Goal: Information Seeking & Learning: Learn about a topic

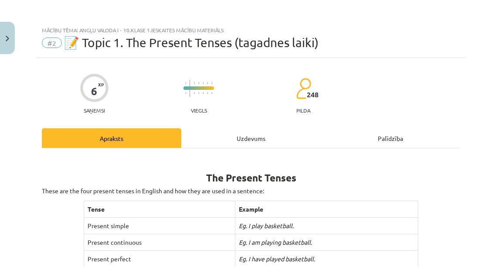
click at [257, 137] on div "Uzdevums" at bounding box center [250, 138] width 139 height 20
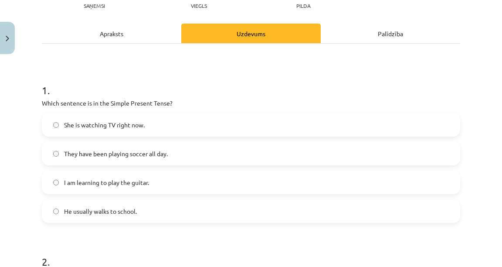
scroll to position [126, 0]
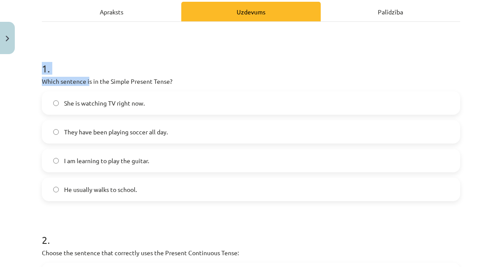
drag, startPoint x: 47, startPoint y: 61, endPoint x: 122, endPoint y: 113, distance: 91.1
click at [35, 44] on div "Mācību tēma: Angļu valoda i - 10.klase 1.ieskaites mācību materiāls #2 📝 Topic …" at bounding box center [251, 133] width 502 height 267
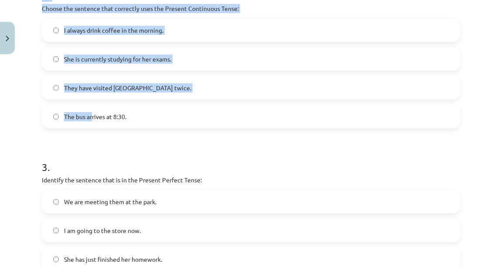
scroll to position [504, 0]
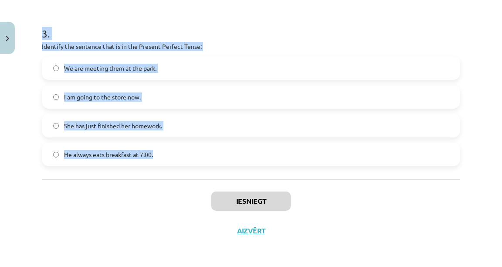
drag, startPoint x: 36, startPoint y: 65, endPoint x: 177, endPoint y: 158, distance: 168.8
click at [186, 163] on div "Mācību tēma: Angļu valoda i - 10.klase 1.ieskaites mācību materiāls #2 📝 Topic …" at bounding box center [251, 133] width 502 height 267
copy form "1 . Which sentence is in the Simple Present Tense? She is watching TV right now…"
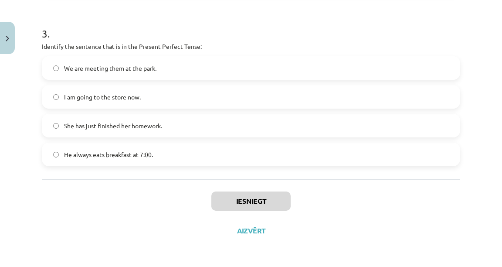
click at [192, 189] on div "Iesniegt Aizvērt" at bounding box center [251, 209] width 418 height 61
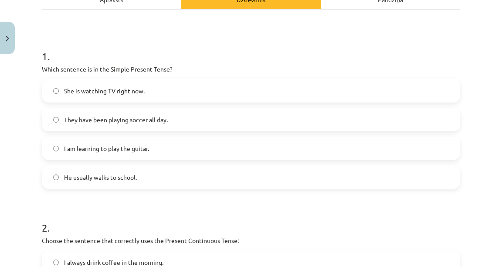
scroll to position [139, 0]
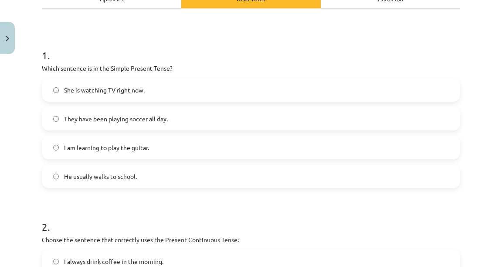
click at [83, 92] on span "She is watching TV right now." at bounding box center [104, 89] width 81 height 9
click at [128, 171] on label "He usually walks to school." at bounding box center [251, 176] width 417 height 22
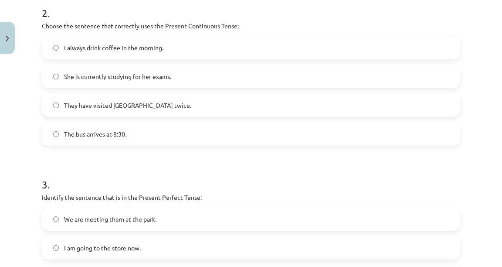
scroll to position [349, 0]
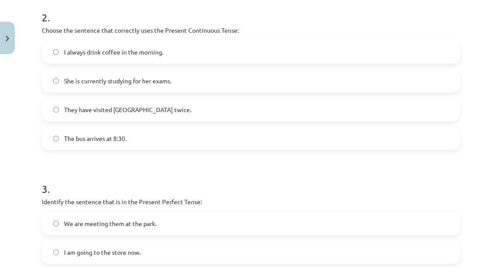
click at [90, 85] on span "She is currently studying for her exams." at bounding box center [117, 80] width 107 height 9
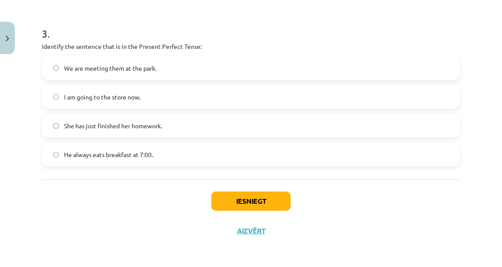
click at [98, 130] on label "She has just finished her homework." at bounding box center [251, 126] width 417 height 22
click at [215, 206] on button "Iesniegt" at bounding box center [250, 200] width 79 height 19
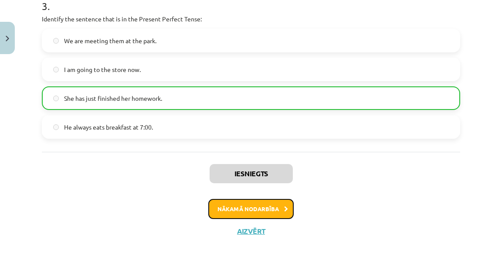
click at [254, 211] on button "Nākamā nodarbība" at bounding box center [250, 209] width 85 height 20
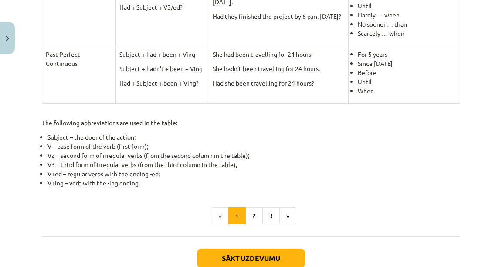
scroll to position [473, 0]
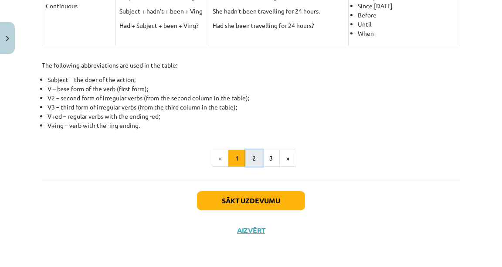
click at [247, 166] on button "2" at bounding box center [253, 158] width 17 height 17
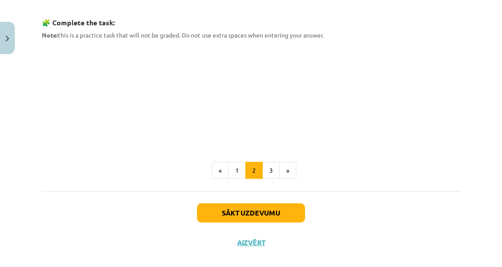
scroll to position [442, 0]
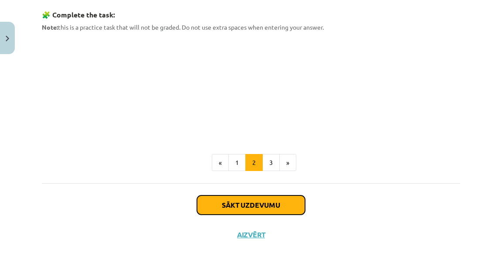
click at [258, 195] on button "Sākt uzdevumu" at bounding box center [251, 204] width 108 height 19
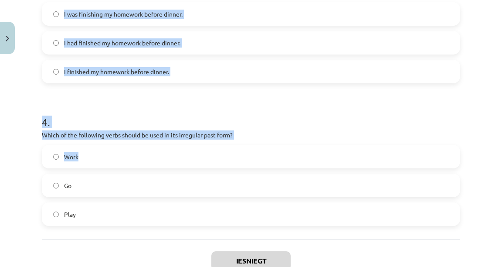
scroll to position [560, 0]
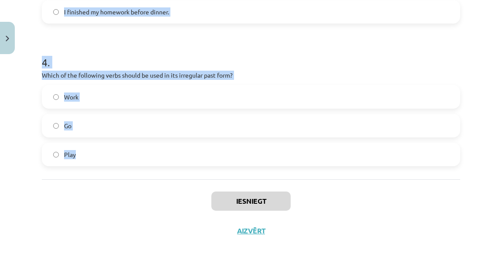
drag, startPoint x: 39, startPoint y: 69, endPoint x: 141, endPoint y: 163, distance: 139.1
copy form "1 . Which of the following sentences is correct in the Past Simple tense? He we…"
click at [233, 44] on h1 "4 ." at bounding box center [251, 54] width 418 height 27
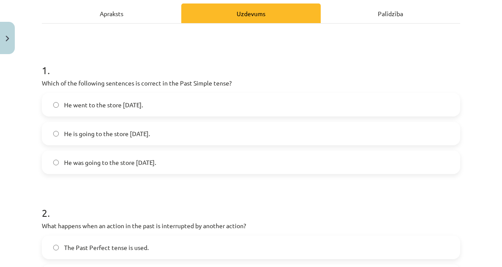
scroll to position [177, 0]
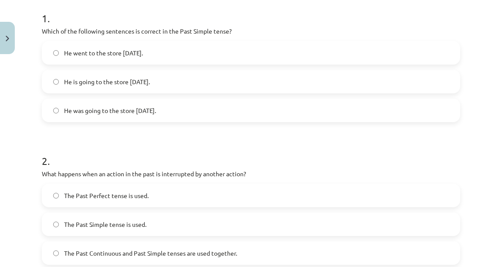
click at [99, 61] on label "He went to the store yesterday." at bounding box center [251, 53] width 417 height 22
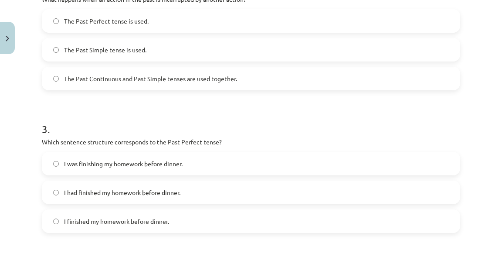
scroll to position [281, 0]
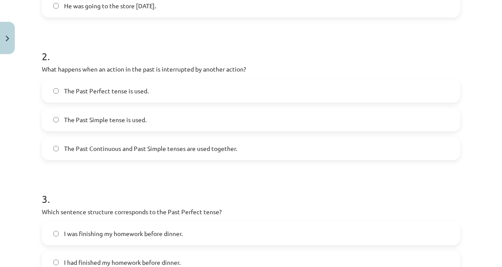
click at [195, 148] on span "The Past Continuous and Past Simple tenses are used together." at bounding box center [150, 148] width 173 height 9
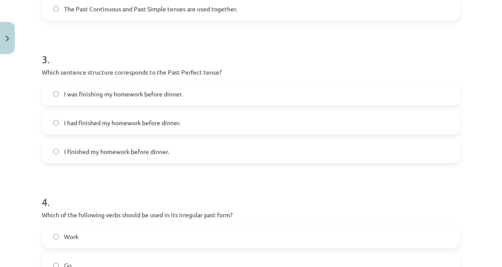
scroll to position [421, 0]
click at [89, 126] on span "I had finished my homework before dinner." at bounding box center [122, 122] width 116 height 9
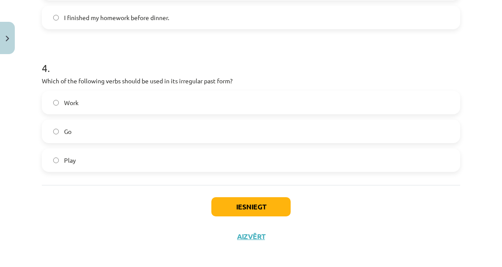
scroll to position [560, 0]
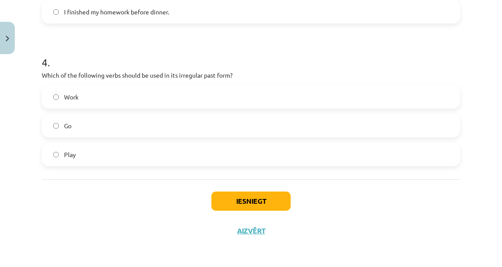
click at [143, 122] on label "Go" at bounding box center [251, 126] width 417 height 22
click at [234, 197] on button "Iesniegt" at bounding box center [250, 200] width 79 height 19
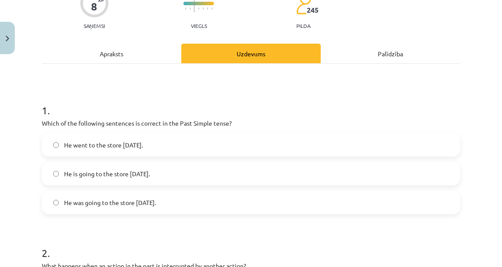
scroll to position [72, 0]
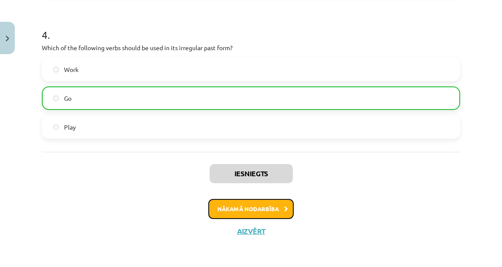
click at [248, 204] on button "Nākamā nodarbība" at bounding box center [250, 209] width 85 height 20
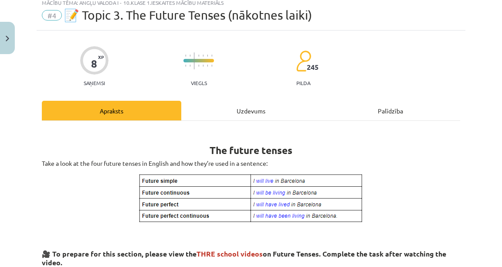
scroll to position [22, 0]
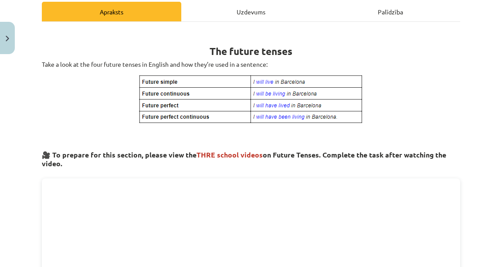
click at [240, 18] on div "Uzdevums" at bounding box center [250, 12] width 139 height 20
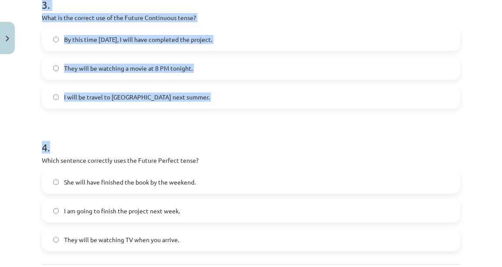
scroll to position [560, 0]
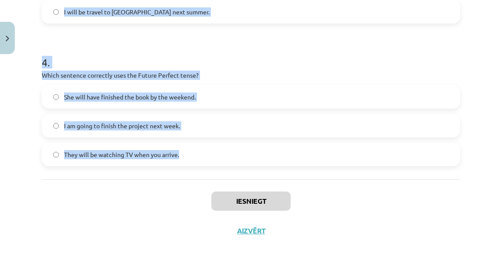
drag, startPoint x: 39, startPoint y: 63, endPoint x: 190, endPoint y: 153, distance: 175.1
copy form "1 . Which sentence correctly uses "will" to make a prediction? I will going to …"
click at [342, 91] on label "She will have finished the book by the weekend." at bounding box center [251, 97] width 417 height 22
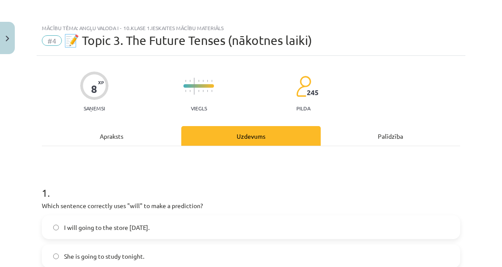
click at [142, 134] on div "Apraksts" at bounding box center [111, 136] width 139 height 20
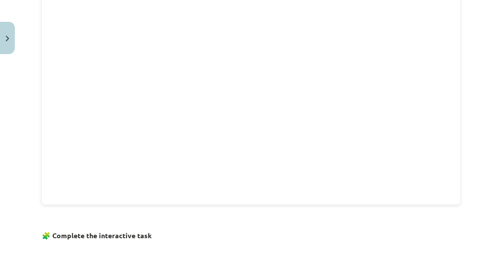
scroll to position [301, 0]
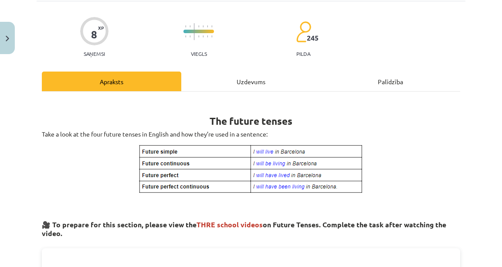
click at [228, 83] on div "Uzdevums" at bounding box center [250, 81] width 139 height 20
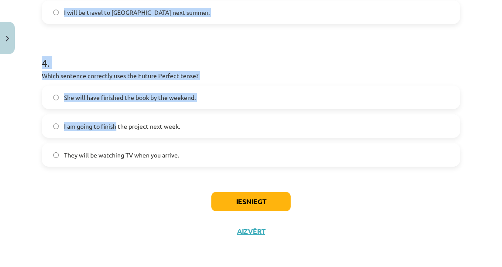
scroll to position [560, 0]
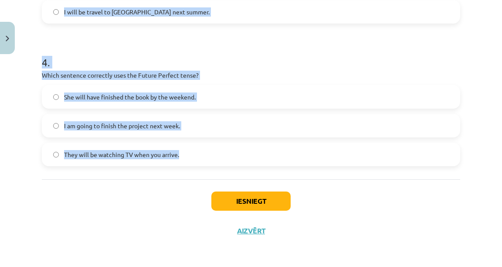
drag, startPoint x: 33, startPoint y: 100, endPoint x: 210, endPoint y: 156, distance: 185.5
click at [210, 156] on div "Mācību tēma: Angļu valoda i - 10.klase 1.ieskaites mācību materiāls #4 📝 Topic …" at bounding box center [251, 133] width 502 height 267
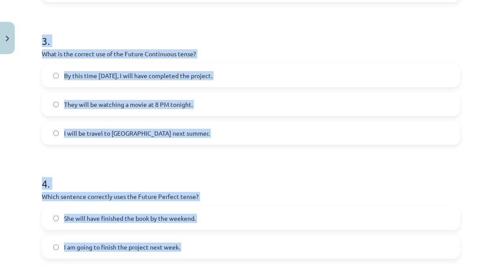
scroll to position [421, 0]
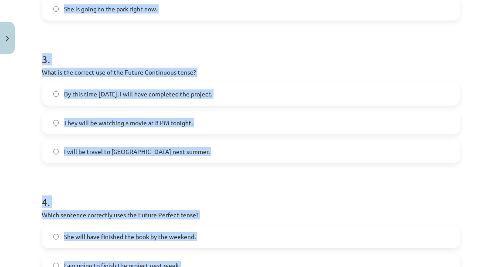
copy form "1 . Which sentence correctly uses "will" to make a prediction? I will going to …"
click at [208, 49] on h1 "3 ." at bounding box center [251, 51] width 418 height 27
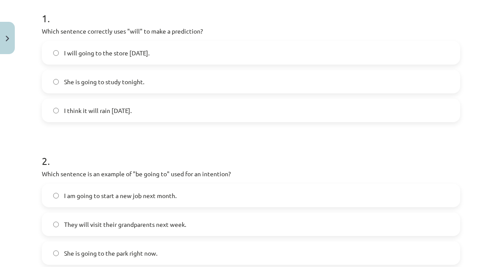
click at [161, 103] on label "I think it will rain tomorrow." at bounding box center [251, 110] width 417 height 22
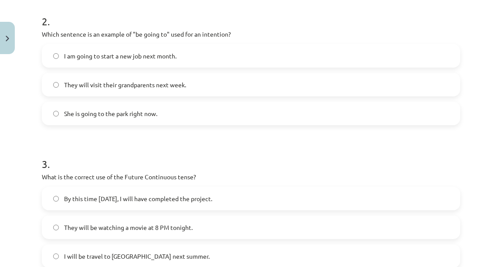
click at [154, 48] on label "I am going to start a new job next month." at bounding box center [251, 56] width 417 height 22
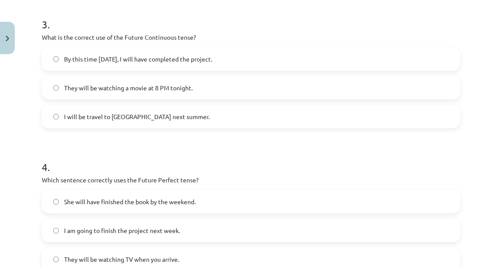
scroll to position [455, 0]
click at [122, 93] on label "They will be watching a movie at 8 PM tonight." at bounding box center [251, 88] width 417 height 22
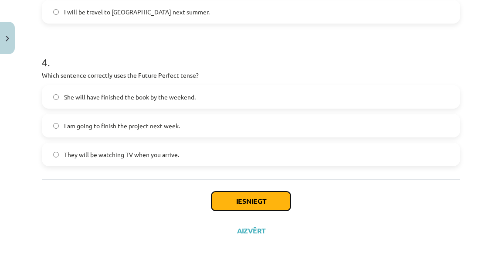
click at [233, 200] on button "Iesniegt" at bounding box center [250, 200] width 79 height 19
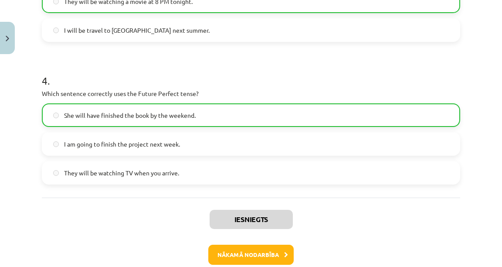
scroll to position [588, 0]
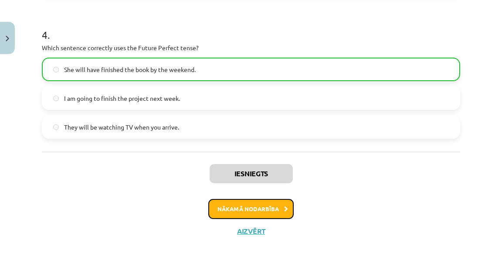
click at [261, 211] on button "Nākamā nodarbība" at bounding box center [250, 209] width 85 height 20
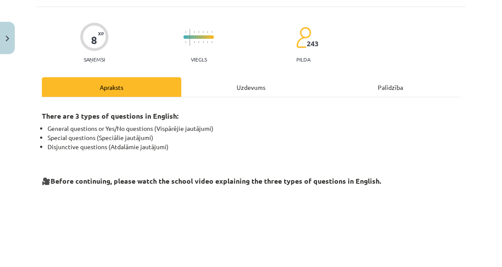
scroll to position [22, 0]
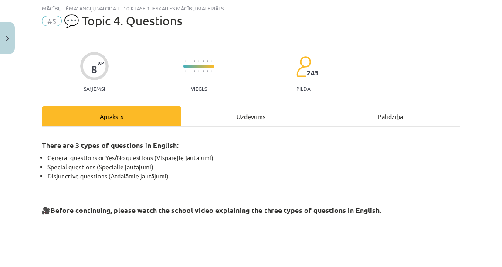
click at [239, 116] on div "Uzdevums" at bounding box center [250, 116] width 139 height 20
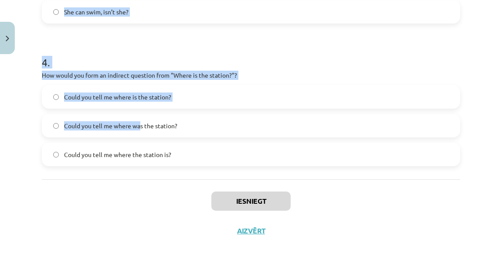
scroll to position [560, 0]
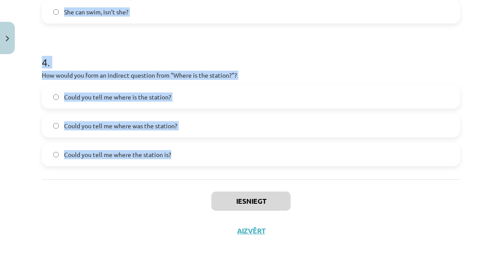
drag, startPoint x: 34, startPoint y: 71, endPoint x: 191, endPoint y: 153, distance: 177.0
click at [191, 153] on div "Mācību tēma: Angļu valoda i - 10.klase 1.ieskaites mācību materiāls #5 💬 Topic …" at bounding box center [251, 133] width 502 height 267
copy form "1 . What is the correct word order for a question in the Present Simple tense? …"
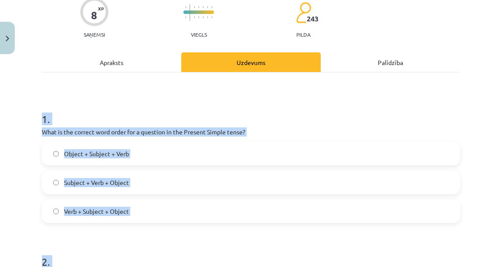
scroll to position [72, 0]
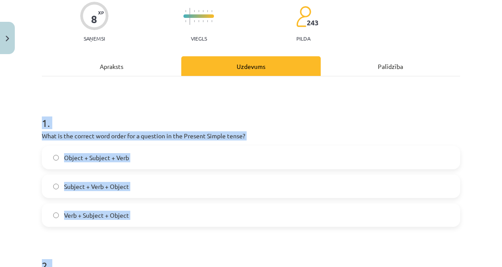
click at [286, 120] on h1 "1 ." at bounding box center [251, 115] width 418 height 27
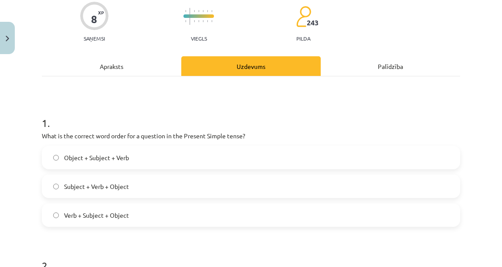
click at [119, 165] on label "Object + Subject + Verb" at bounding box center [251, 157] width 417 height 22
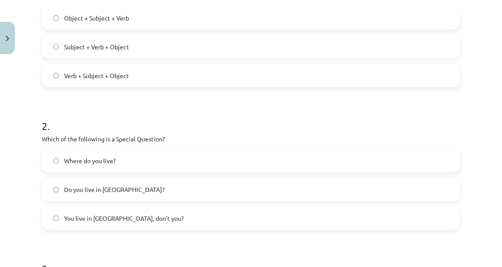
scroll to position [246, 0]
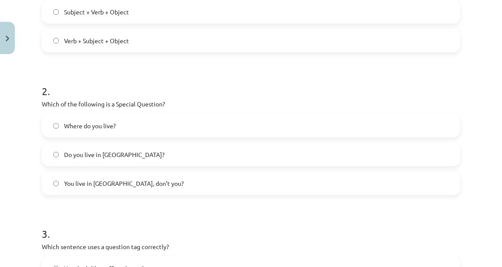
click at [78, 153] on span "Do you live in Riga?" at bounding box center [114, 154] width 101 height 9
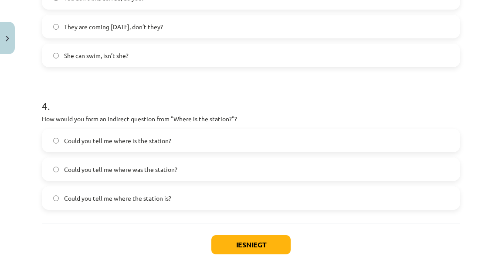
scroll to position [490, 0]
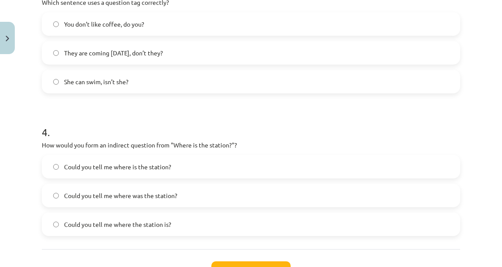
click at [88, 191] on span "Could you tell me where was the station?" at bounding box center [120, 195] width 113 height 9
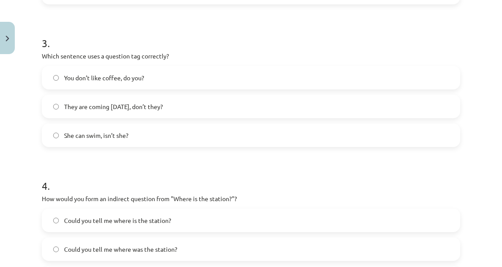
scroll to position [455, 0]
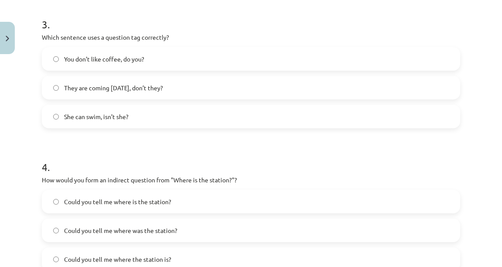
click at [123, 90] on span "They are coming tomorrow, don’t they?" at bounding box center [113, 87] width 99 height 9
click at [139, 114] on label "She can swim, isn’t she?" at bounding box center [251, 116] width 417 height 22
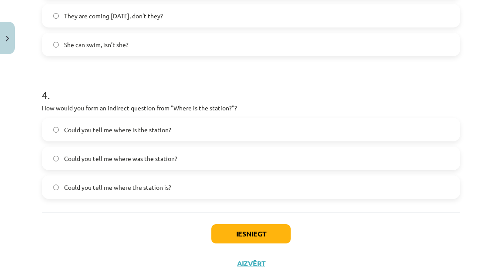
scroll to position [560, 0]
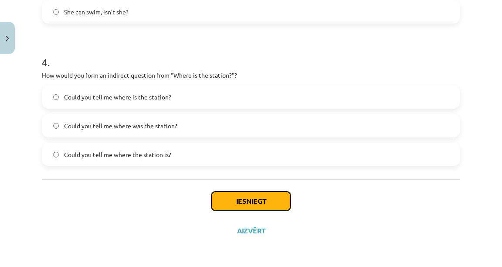
click at [242, 193] on button "Iesniegt" at bounding box center [250, 200] width 79 height 19
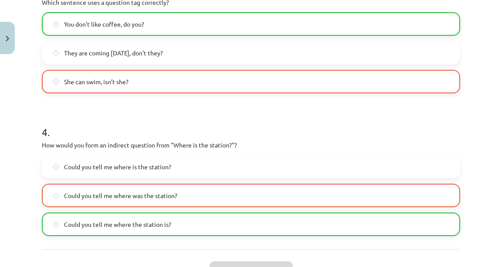
scroll to position [588, 0]
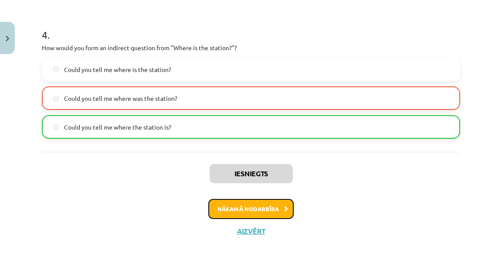
click at [255, 210] on button "Nākamā nodarbība" at bounding box center [250, 209] width 85 height 20
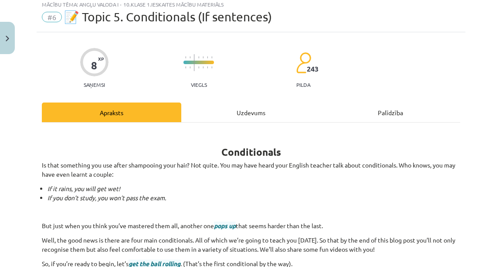
scroll to position [22, 0]
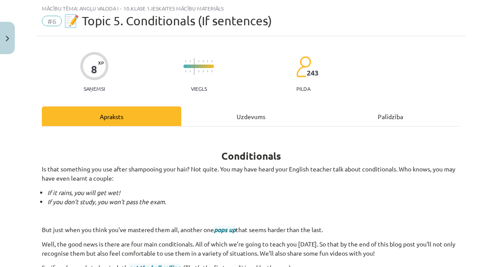
click at [233, 117] on div "Uzdevums" at bounding box center [250, 116] width 139 height 20
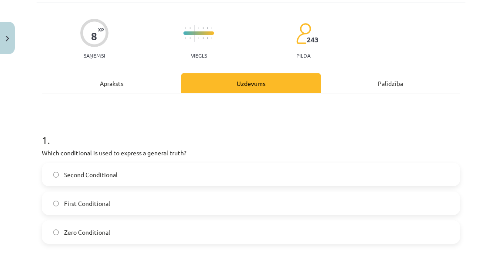
scroll to position [161, 0]
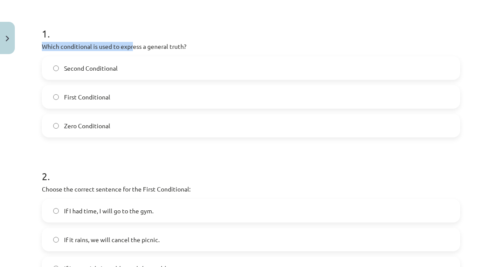
drag, startPoint x: 34, startPoint y: 49, endPoint x: 59, endPoint y: 32, distance: 30.6
click at [123, 47] on div "Mācību tēma: Angļu valoda i - 10.klase 1.ieskaites mācību materiāls #6 📝 Topic …" at bounding box center [251, 133] width 502 height 267
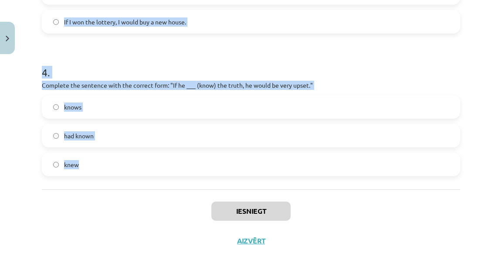
scroll to position [560, 0]
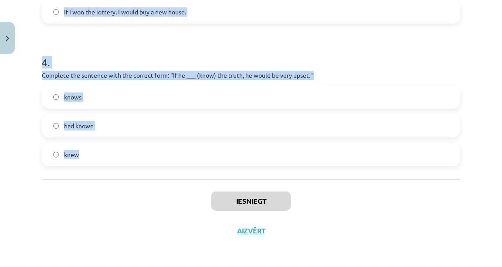
drag, startPoint x: 33, startPoint y: 27, endPoint x: 204, endPoint y: 156, distance: 213.8
click at [204, 156] on div "Mācību tēma: Angļu valoda i - 10.klase 1.ieskaites mācību materiāls #6 📝 Topic …" at bounding box center [251, 133] width 502 height 267
copy form "1 . Which conditional is used to express a general truth? Second Conditional Fi…"
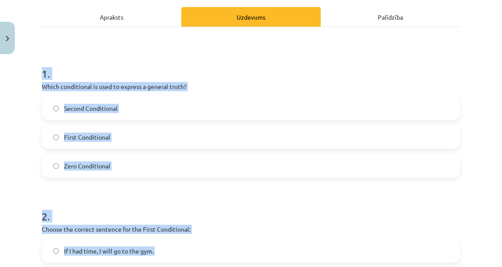
scroll to position [107, 0]
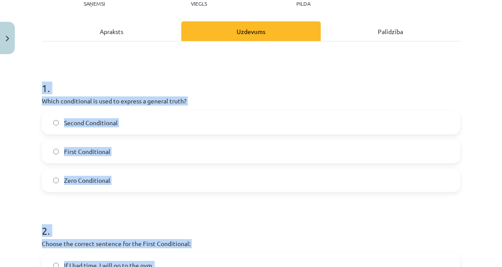
click at [267, 87] on h1 "1 ." at bounding box center [251, 80] width 418 height 27
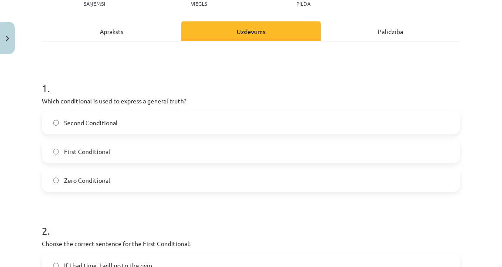
click at [142, 126] on label "Second Conditional" at bounding box center [251, 123] width 417 height 22
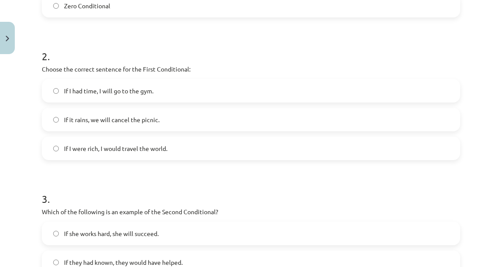
click at [81, 122] on span "If it rains, we will cancel the picnic." at bounding box center [111, 119] width 95 height 9
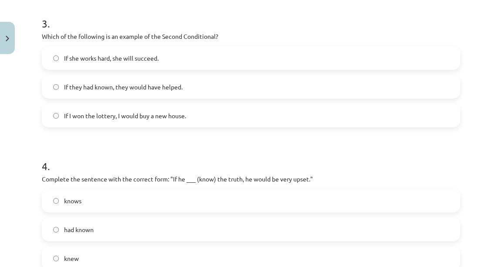
scroll to position [455, 0]
click at [88, 119] on span "If I won the lottery, I would buy a new house." at bounding box center [125, 116] width 122 height 9
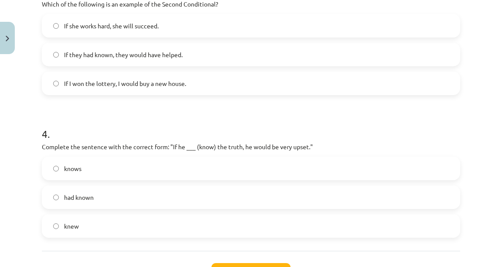
scroll to position [560, 0]
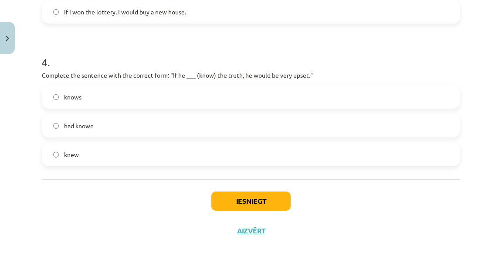
click at [95, 155] on label "knew" at bounding box center [251, 154] width 417 height 22
click at [231, 197] on button "Iesniegt" at bounding box center [250, 200] width 79 height 19
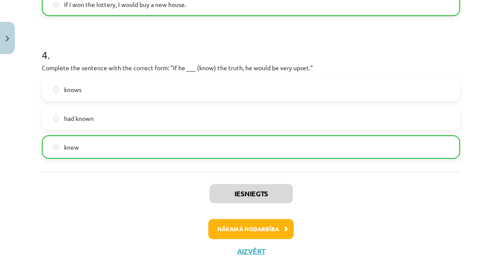
scroll to position [588, 0]
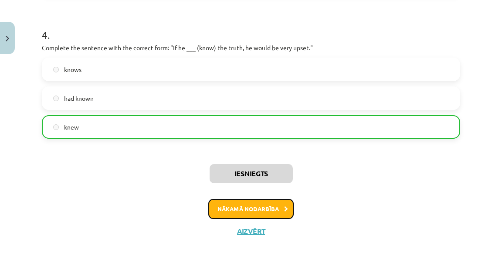
click at [231, 204] on button "Nākamā nodarbība" at bounding box center [250, 209] width 85 height 20
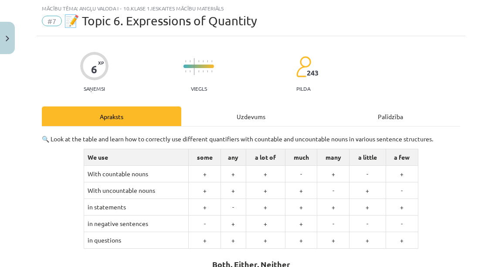
scroll to position [22, 0]
click at [238, 115] on div "Uzdevums" at bounding box center [250, 116] width 139 height 20
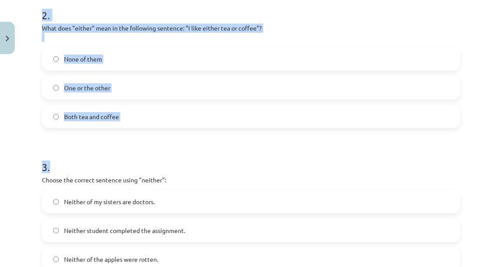
scroll to position [427, 0]
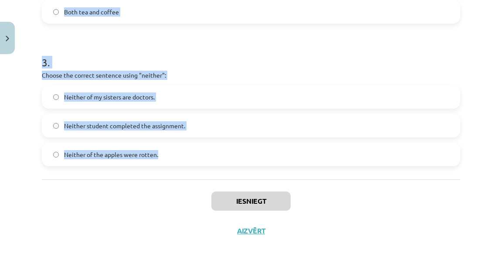
drag, startPoint x: 32, startPoint y: 77, endPoint x: 238, endPoint y: 148, distance: 217.2
click at [238, 148] on div "Mācību tēma: Angļu valoda i - 10.klase 1.ieskaites mācību materiāls #7 📝 Topic …" at bounding box center [251, 133] width 502 height 267
copy form "1 . Which sentence correctly uses the word "both"? Neither of the answers is co…"
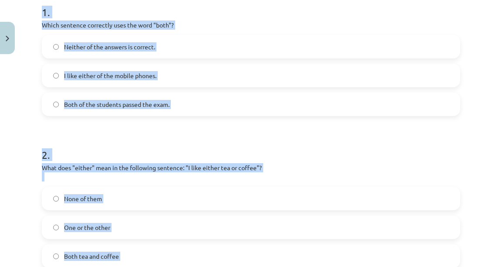
click at [283, 118] on form "1 . Which sentence correctly uses the word "both"? Neither of the answers is co…" at bounding box center [251, 200] width 418 height 419
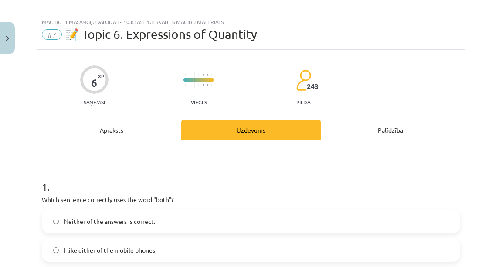
scroll to position [43, 0]
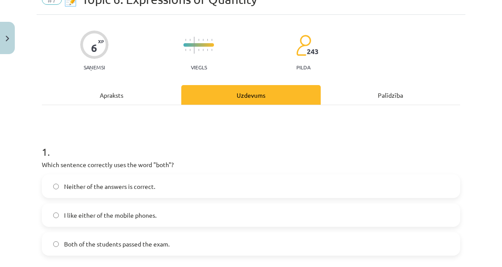
click at [208, 191] on label "Neither of the answers is correct." at bounding box center [251, 186] width 417 height 22
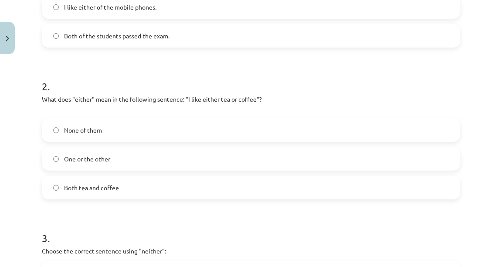
scroll to position [252, 0]
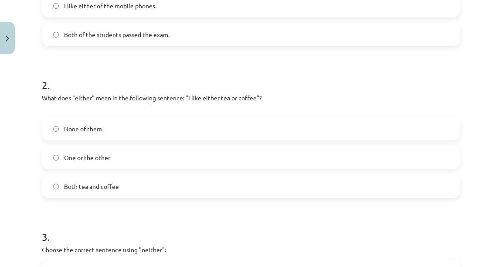
click at [131, 157] on label "One or the other" at bounding box center [251, 157] width 417 height 22
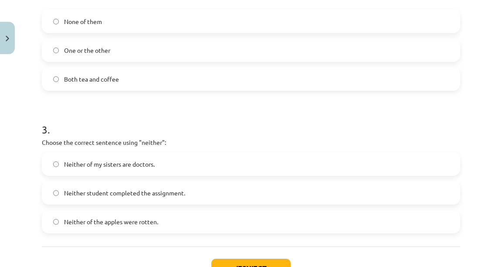
scroll to position [427, 0]
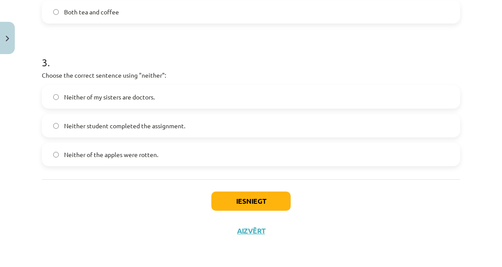
click at [115, 128] on span "Neither student completed the assignment." at bounding box center [124, 125] width 121 height 9
click at [285, 208] on button "Iesniegt" at bounding box center [250, 200] width 79 height 19
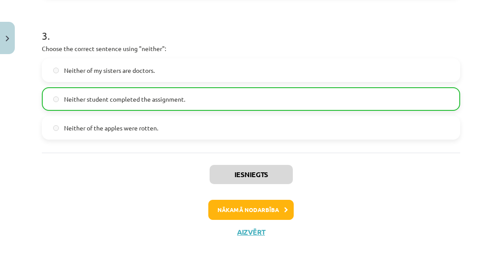
scroll to position [454, 0]
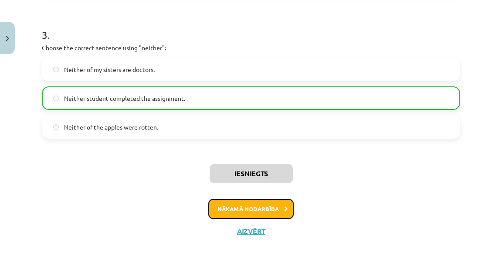
click at [260, 216] on button "Nākamā nodarbība" at bounding box center [250, 209] width 85 height 20
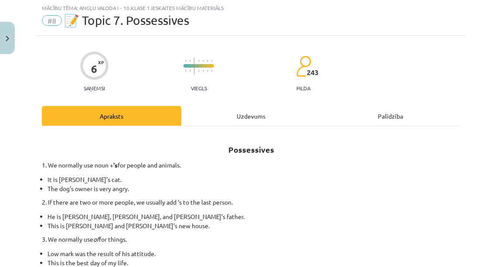
scroll to position [22, 0]
click at [245, 114] on div "Uzdevums" at bounding box center [250, 116] width 139 height 20
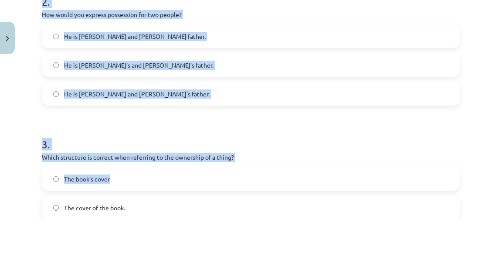
scroll to position [418, 0]
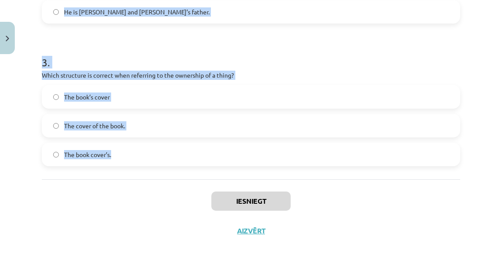
drag, startPoint x: 29, startPoint y: 60, endPoint x: 184, endPoint y: 168, distance: 189.0
click at [187, 174] on div "Mācību tēma: Angļu valoda i - 10.klase 1.ieskaites mācību materiāls #8 📝 Topic …" at bounding box center [251, 133] width 502 height 267
copy form "1 . Which sentence correctly shows possession for a single person? It is Janes’…"
click at [162, 138] on div "The book’s cover The cover of the book. The book cover’s." at bounding box center [251, 125] width 418 height 81
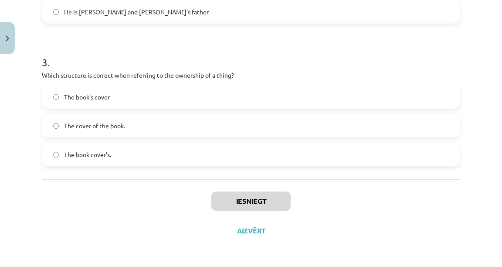
click at [239, 71] on div "3 . Which structure is correct when referring to the ownership of a thing? The …" at bounding box center [251, 103] width 418 height 125
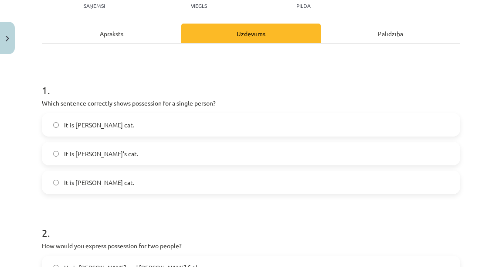
scroll to position [104, 0]
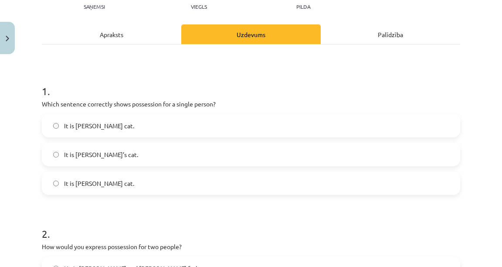
click at [86, 131] on label "It is Janes’s cat." at bounding box center [251, 126] width 417 height 22
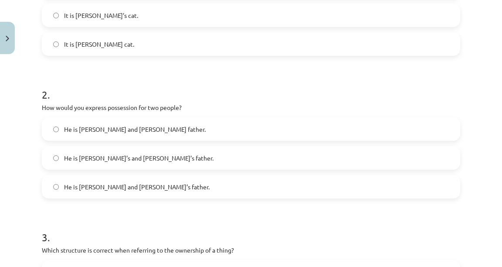
scroll to position [243, 0]
click at [173, 189] on label "He is Alice and James’s father." at bounding box center [251, 186] width 417 height 22
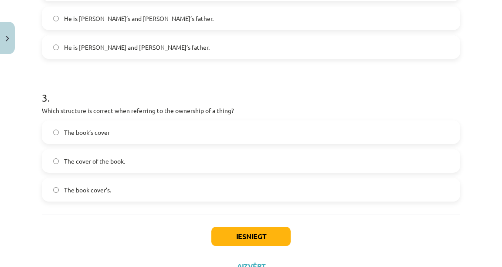
scroll to position [383, 0]
click at [140, 126] on label "The book’s cover" at bounding box center [251, 132] width 417 height 22
click at [246, 241] on button "Iesniegt" at bounding box center [250, 235] width 79 height 19
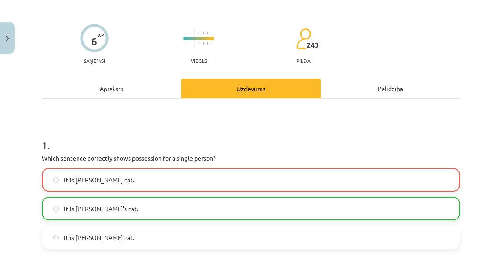
scroll to position [34, 0]
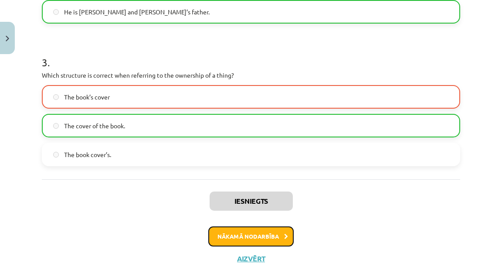
click at [228, 238] on button "Nākamā nodarbība" at bounding box center [250, 236] width 85 height 20
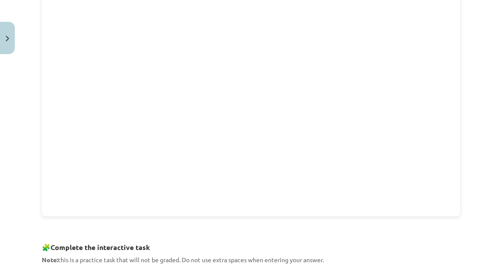
scroll to position [126, 0]
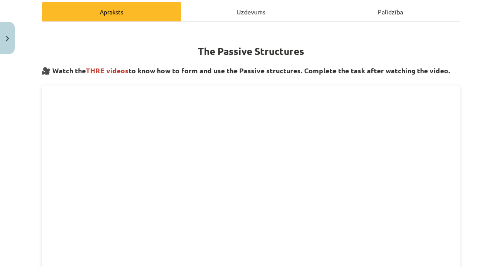
click at [235, 13] on div "Uzdevums" at bounding box center [250, 12] width 139 height 20
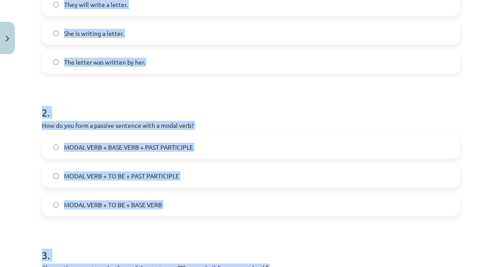
scroll to position [400, 0]
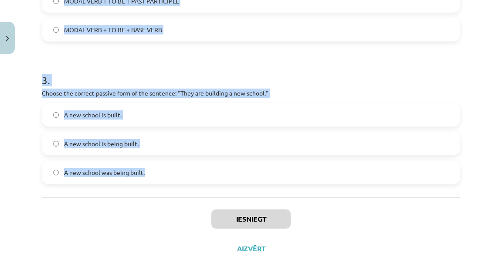
drag, startPoint x: 42, startPoint y: 2, endPoint x: 241, endPoint y: 183, distance: 269.4
copy form "1 . Which of the following sentences is in the passive voice? They will write a…"
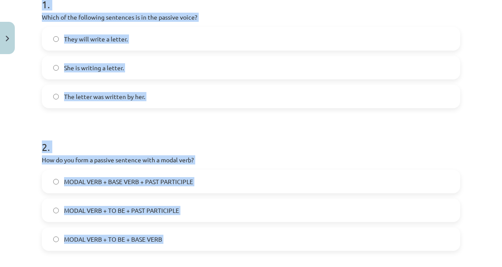
click at [238, 85] on label "The letter was written by her." at bounding box center [251, 96] width 417 height 22
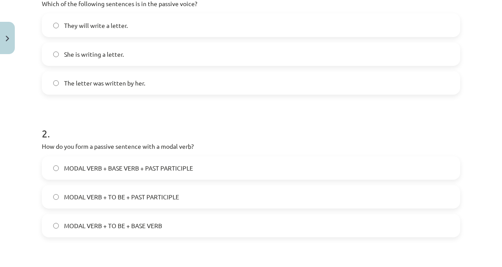
scroll to position [295, 0]
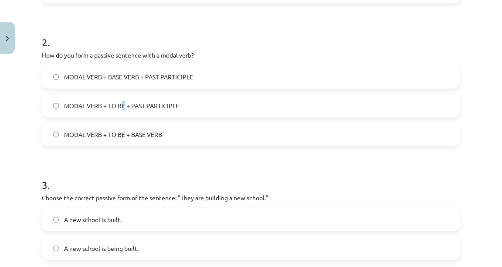
click at [124, 112] on label "MODAL VERB + TO BE + PAST PARTICIPLE" at bounding box center [251, 106] width 417 height 22
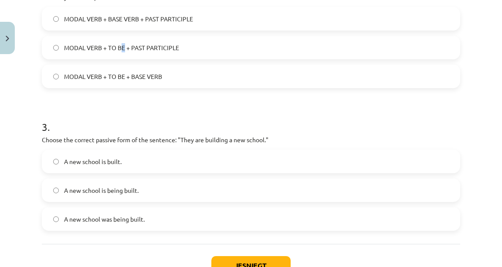
scroll to position [278, 0]
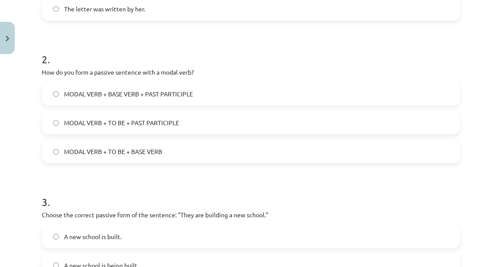
click at [128, 109] on div "MODAL VERB + BASE VERB + PAST PARTICIPLE MODAL VERB + TO BE + PAST PARTICIPLE M…" at bounding box center [251, 122] width 418 height 81
click at [164, 116] on label "MODAL VERB + TO BE + PAST PARTICIPLE" at bounding box center [251, 123] width 417 height 22
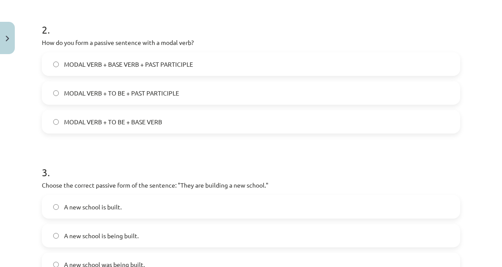
scroll to position [383, 0]
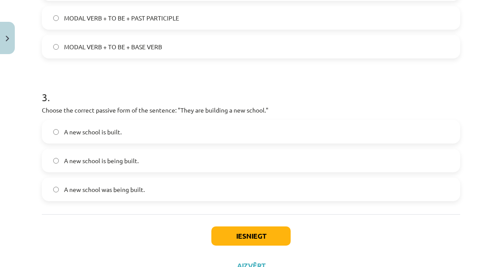
click at [142, 128] on label "A new school is built." at bounding box center [251, 132] width 417 height 22
click at [241, 234] on button "Iesniegt" at bounding box center [250, 235] width 79 height 19
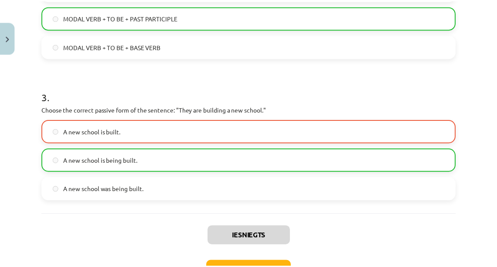
scroll to position [445, 0]
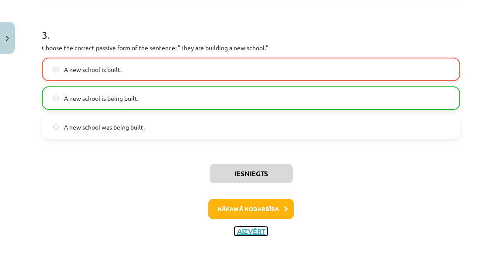
click at [253, 233] on button "Aizvērt" at bounding box center [250, 231] width 33 height 9
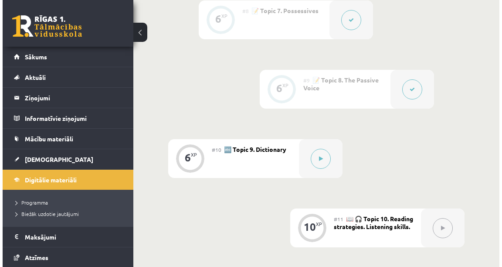
scroll to position [777, 0]
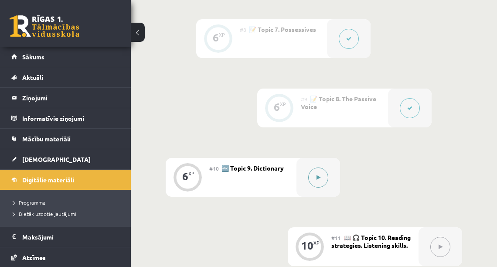
click at [320, 172] on button at bounding box center [318, 177] width 20 height 20
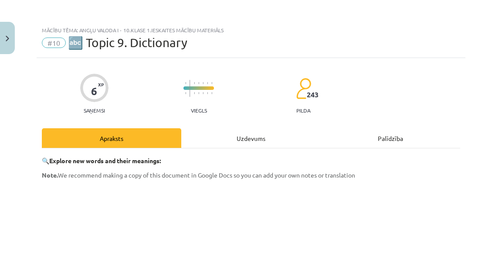
click at [248, 141] on div "Uzdevums" at bounding box center [250, 138] width 139 height 20
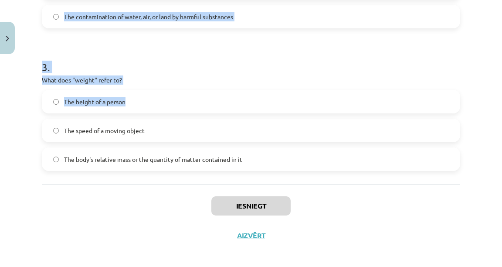
scroll to position [418, 0]
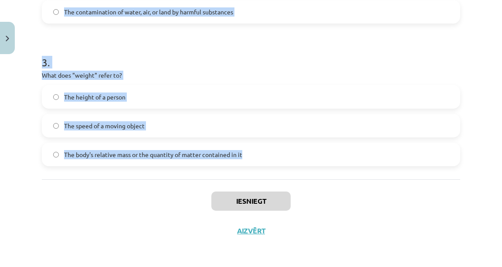
drag, startPoint x: 42, startPoint y: 57, endPoint x: 288, endPoint y: 154, distance: 264.3
click at [288, 154] on label "The body's relative mass or the quantity of matter contained in it" at bounding box center [251, 154] width 417 height 22
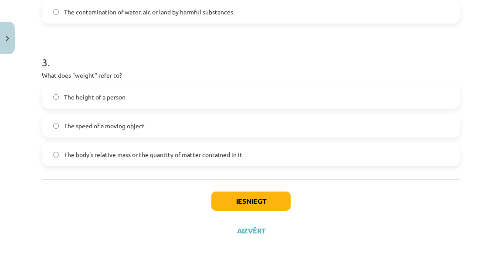
drag, startPoint x: 288, startPoint y: 154, endPoint x: 261, endPoint y: 153, distance: 27.1
click at [261, 153] on label "The body's relative mass or the quantity of matter contained in it" at bounding box center [251, 154] width 417 height 22
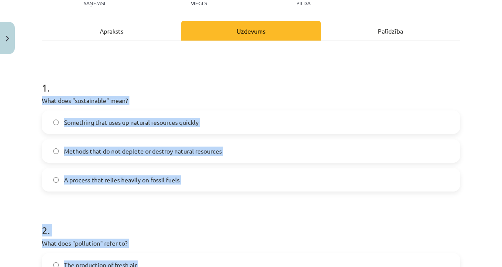
scroll to position [104, 0]
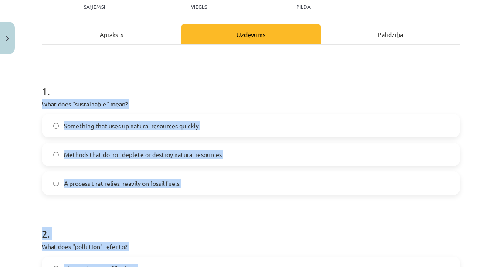
drag, startPoint x: 255, startPoint y: 154, endPoint x: 61, endPoint y: 52, distance: 219.1
click at [61, 52] on div "1 . What does "sustainable" mean? Something that uses up natural resources quic…" at bounding box center [251, 268] width 418 height 449
copy form "What does "sustainable" mean? Something that uses up natural resources quickly …"
click at [177, 108] on p "What does "sustainable" mean?" at bounding box center [251, 103] width 418 height 9
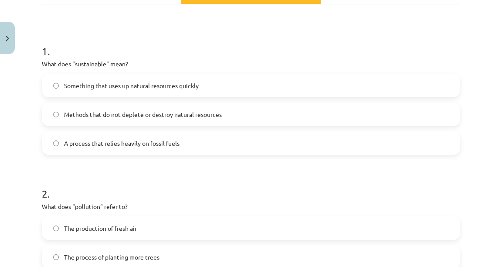
scroll to position [139, 0]
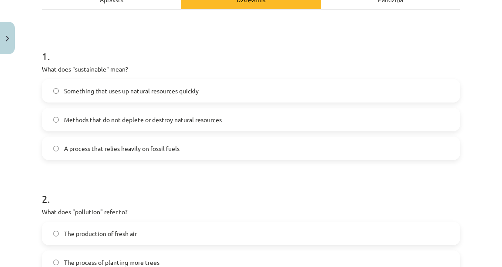
click at [120, 122] on span "Methods that do not deplete or destroy natural resources" at bounding box center [143, 119] width 158 height 9
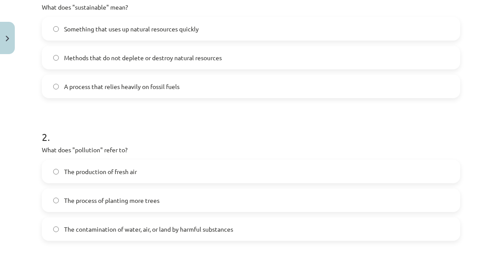
scroll to position [243, 0]
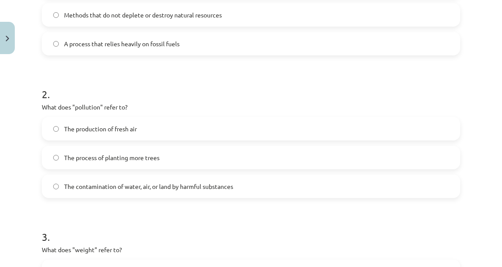
click at [122, 146] on label "The process of planting more trees" at bounding box center [251, 157] width 417 height 22
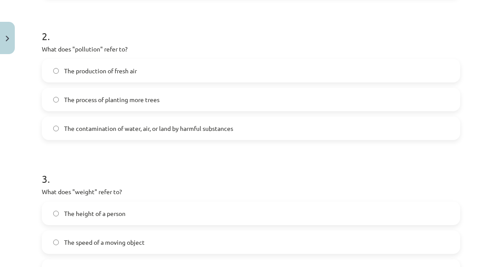
scroll to position [348, 0]
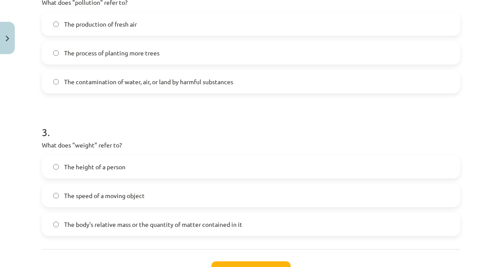
click at [131, 169] on label "The height of a person" at bounding box center [251, 167] width 417 height 22
click at [278, 263] on button "Iesniegt" at bounding box center [250, 270] width 79 height 19
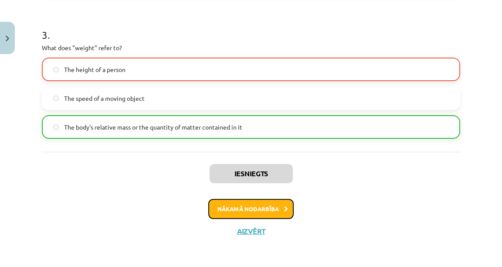
click at [246, 211] on button "Nākamā nodarbība" at bounding box center [250, 209] width 85 height 20
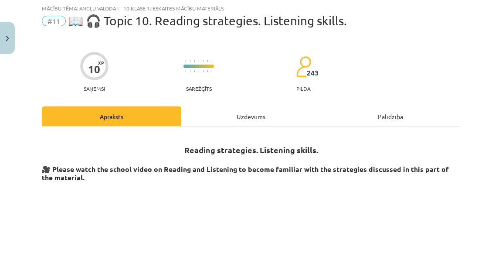
scroll to position [22, 0]
click at [232, 116] on div "Uzdevums" at bounding box center [250, 116] width 139 height 20
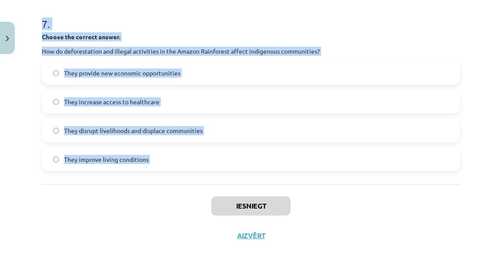
scroll to position [1060, 0]
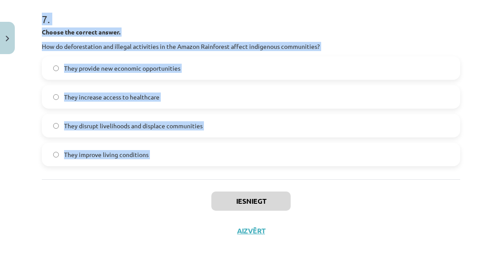
drag, startPoint x: 23, startPoint y: 165, endPoint x: 146, endPoint y: 188, distance: 124.7
click at [146, 189] on div "Mācību tēma: Angļu valoda i - 10.klase 1.ieskaites mācību materiāls #11 📖 🎧 Top…" at bounding box center [251, 133] width 502 height 267
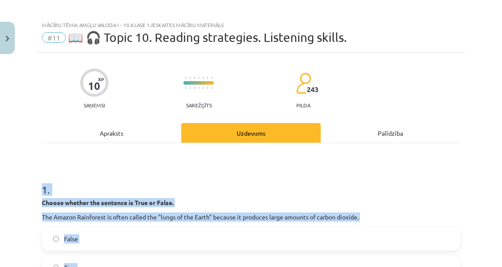
scroll to position [0, 0]
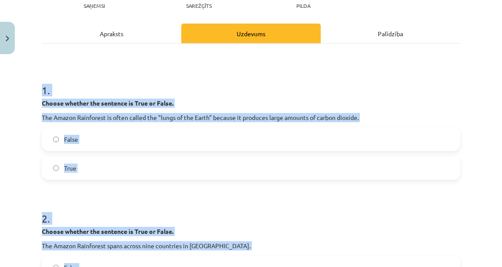
click at [110, 137] on label "False" at bounding box center [251, 139] width 417 height 22
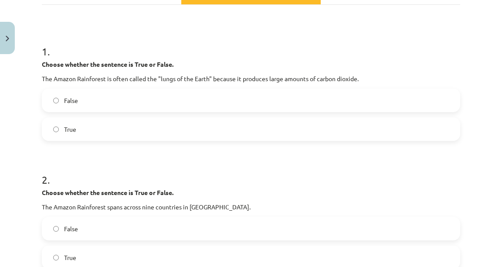
scroll to position [209, 0]
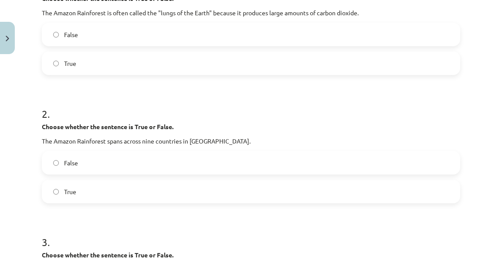
click at [126, 184] on label "True" at bounding box center [251, 191] width 417 height 22
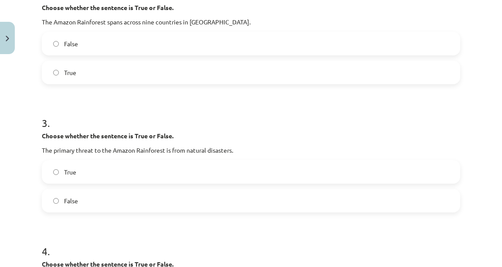
scroll to position [384, 0]
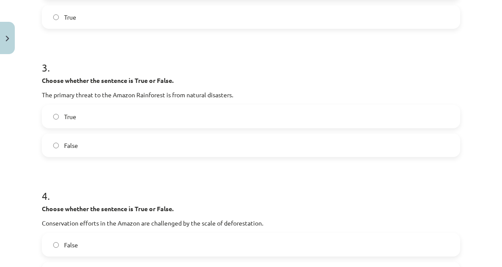
click at [106, 144] on label "False" at bounding box center [251, 145] width 417 height 22
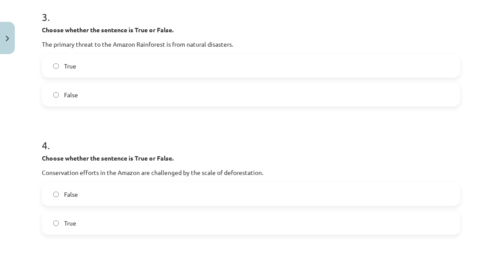
scroll to position [488, 0]
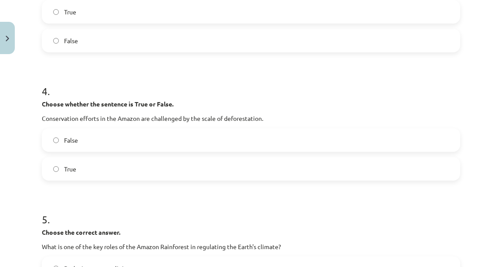
click at [103, 175] on label "True" at bounding box center [251, 169] width 417 height 22
click at [101, 143] on label "False" at bounding box center [251, 140] width 417 height 22
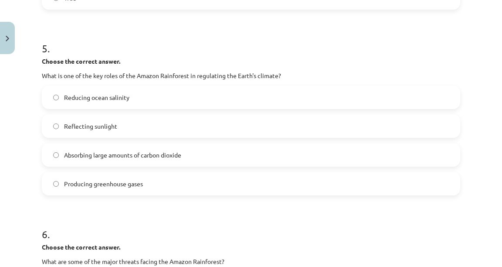
scroll to position [697, 0]
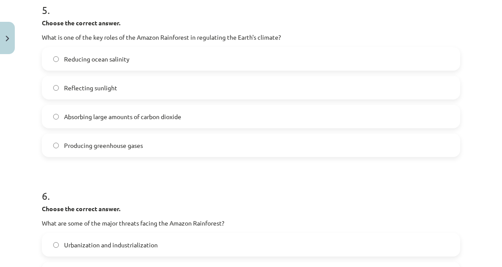
click at [103, 115] on span "Absorbing large amounts of carbon dioxide" at bounding box center [122, 116] width 117 height 9
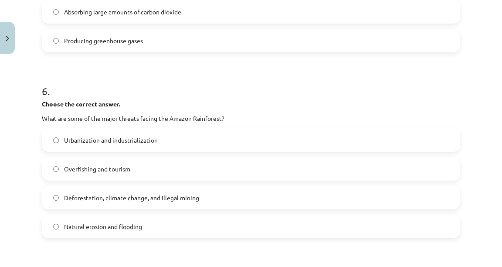
click at [88, 197] on span "Deforestation, climate change, and illegal mining" at bounding box center [131, 197] width 135 height 9
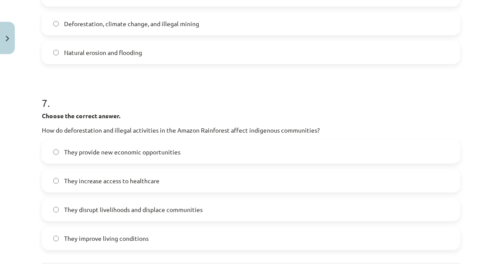
scroll to position [976, 0]
click at [79, 238] on span "They improve living conditions" at bounding box center [106, 237] width 85 height 9
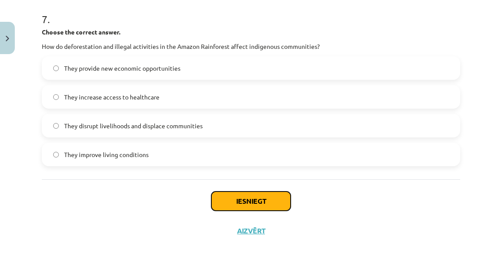
click at [240, 197] on button "Iesniegt" at bounding box center [250, 200] width 79 height 19
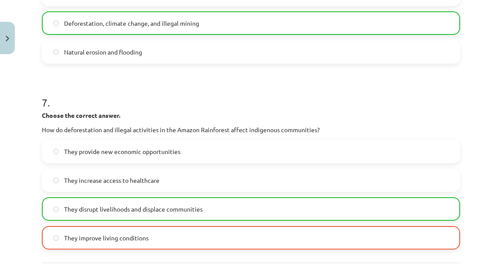
scroll to position [1087, 0]
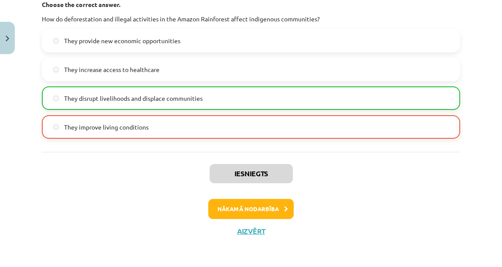
click at [242, 198] on div "Iesniegts Nākamā nodarbība Aizvērt" at bounding box center [251, 196] width 418 height 89
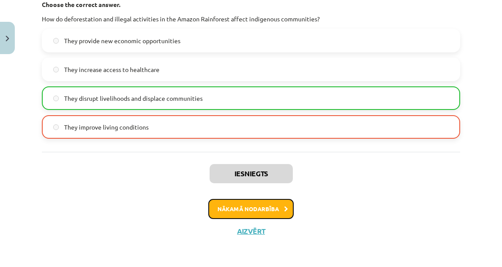
click at [241, 201] on button "Nākamā nodarbība" at bounding box center [250, 209] width 85 height 20
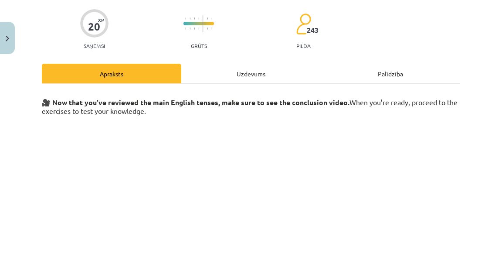
scroll to position [22, 0]
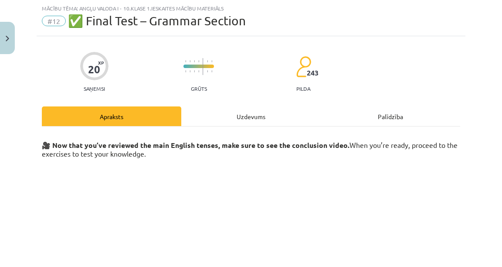
click at [234, 104] on div "20 XP Saņemsi Grūts 243 pilda Apraksts Uzdevums Palīdzība 🎥 Now that you’ve rev…" at bounding box center [251, 219] width 429 height 367
click at [239, 112] on div "Uzdevums" at bounding box center [250, 116] width 139 height 20
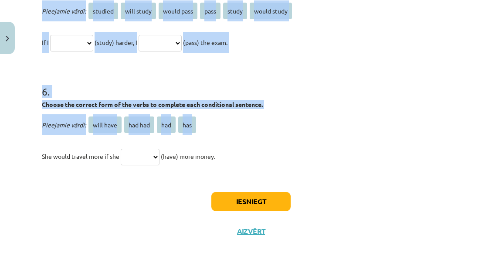
scroll to position [803, 0]
drag, startPoint x: 75, startPoint y: 77, endPoint x: 243, endPoint y: 167, distance: 190.7
click at [243, 167] on div "Mācību tēma: Angļu valoda i - 10.klase 1.ieskaites mācību materiāls #12 ✅ Final…" at bounding box center [251, 133] width 502 height 267
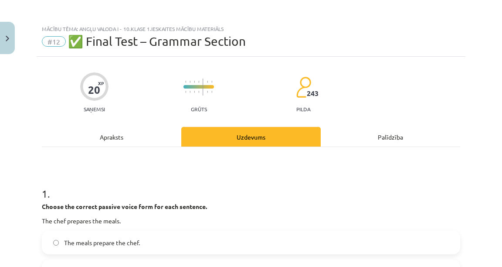
click at [119, 145] on div "Apraksts" at bounding box center [111, 137] width 139 height 20
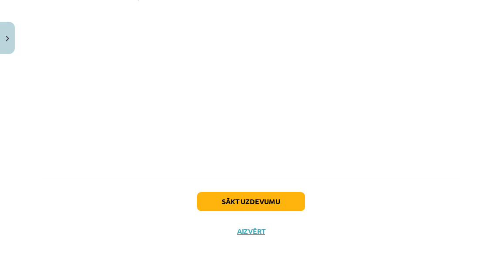
scroll to position [75, 0]
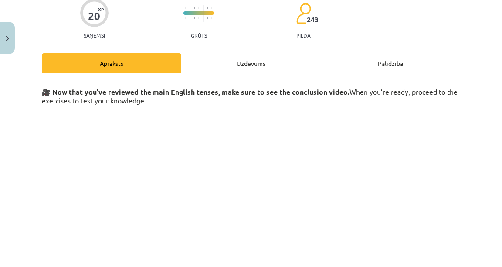
click at [244, 42] on div "20 XP Saņemsi Grūts 243 pilda Apraksts Uzdevums Palīdzība 🎥 Now that you’ve rev…" at bounding box center [251, 166] width 429 height 367
click at [254, 58] on div "Uzdevums" at bounding box center [250, 63] width 139 height 20
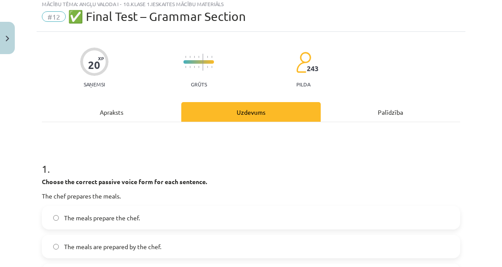
scroll to position [22, 0]
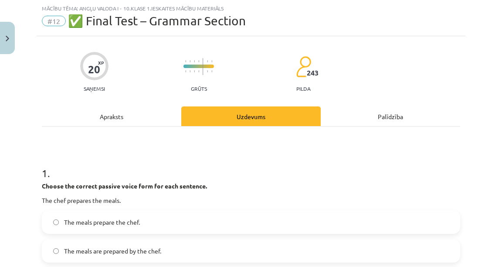
click at [127, 119] on div "Apraksts" at bounding box center [111, 116] width 139 height 20
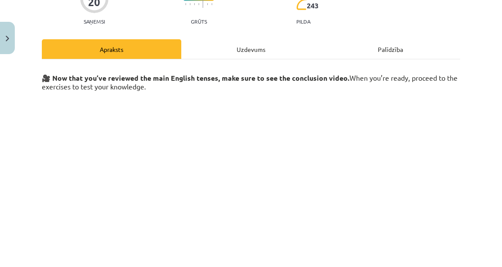
scroll to position [92, 0]
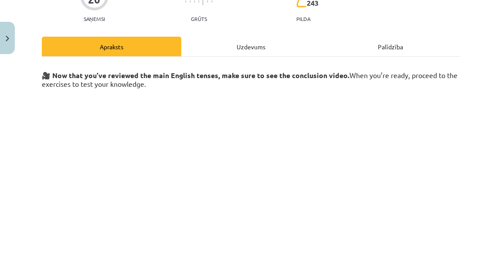
click at [250, 39] on div "Uzdevums" at bounding box center [250, 47] width 139 height 20
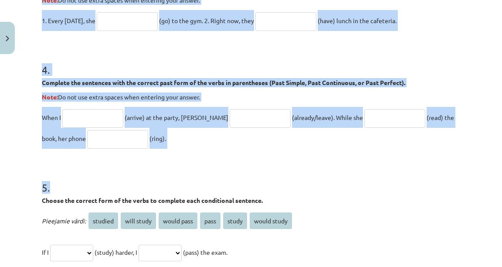
scroll to position [545, 0]
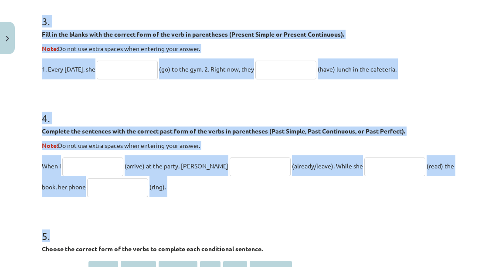
drag, startPoint x: 40, startPoint y: 170, endPoint x: 127, endPoint y: 168, distance: 87.2
click at [115, 192] on div "20 XP Saņemsi Grūts 243 pilda Apraksts Uzdevums Palīdzība 1 . Choose the correc…" at bounding box center [251, 8] width 429 height 991
click at [239, 20] on h1 "3 ." at bounding box center [251, 13] width 418 height 27
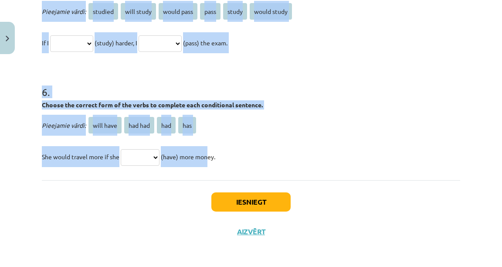
scroll to position [803, 0]
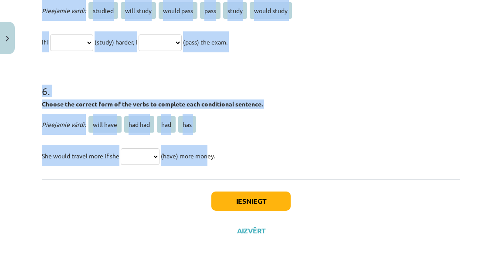
drag, startPoint x: 35, startPoint y: 102, endPoint x: 243, endPoint y: 167, distance: 218.2
click at [243, 167] on div "Mācību tēma: Angļu valoda i - 10.klase 1.ieskaites mācību materiāls #12 ✅ Final…" at bounding box center [251, 133] width 502 height 267
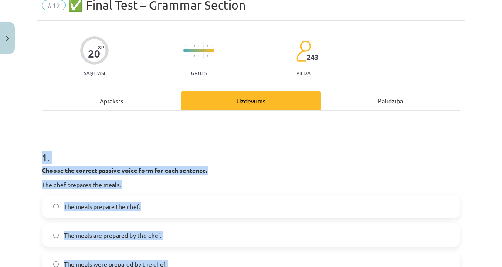
scroll to position [141, 0]
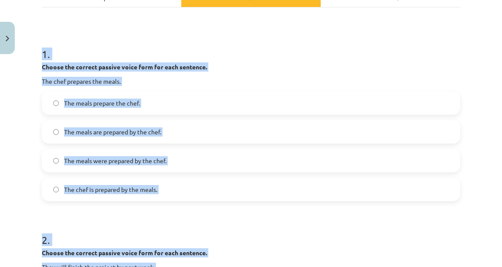
click at [257, 75] on div "Choose the correct passive voice form for each sentence. The chef prepares the …" at bounding box center [251, 74] width 418 height 24
click at [236, 45] on h1 "1 ." at bounding box center [251, 46] width 418 height 27
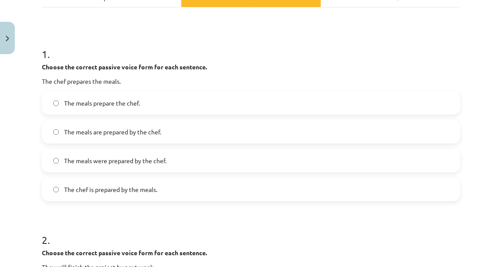
click at [84, 133] on span "The meals are prepared by the chef." at bounding box center [112, 131] width 97 height 9
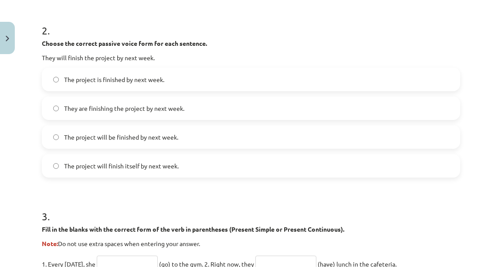
scroll to position [350, 0]
click at [179, 109] on span "They are finishing the project by next week." at bounding box center [124, 108] width 120 height 9
click at [165, 137] on span "The project will be finished by next week." at bounding box center [121, 137] width 114 height 9
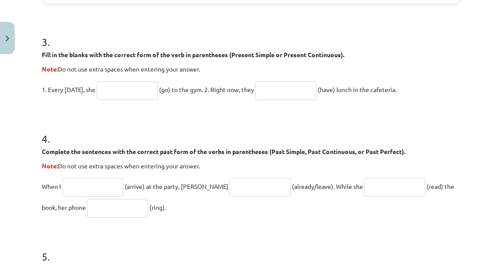
click at [117, 95] on input "text" at bounding box center [127, 90] width 61 height 19
type input "****"
click at [289, 85] on input "text" at bounding box center [285, 90] width 61 height 19
type input "**********"
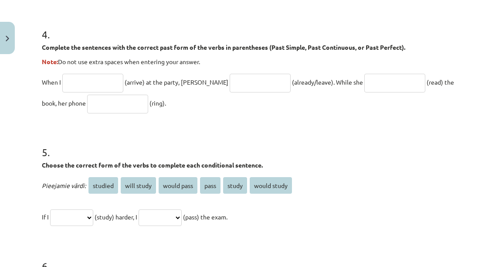
scroll to position [629, 0]
click at [86, 86] on input "text" at bounding box center [92, 82] width 61 height 19
type input "*******"
click at [230, 80] on input "text" at bounding box center [260, 82] width 61 height 19
click at [101, 104] on input "text" at bounding box center [117, 103] width 61 height 19
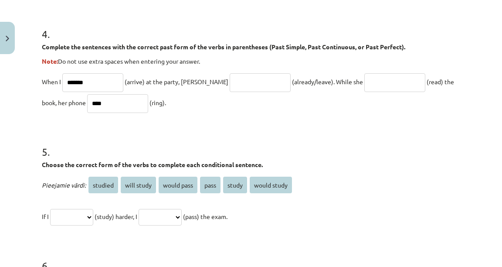
type input "****"
click at [230, 81] on input "text" at bounding box center [260, 82] width 61 height 19
type input "*"
click at [364, 75] on input "text" at bounding box center [394, 82] width 61 height 19
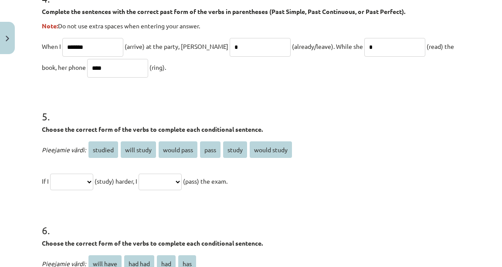
scroll to position [664, 0]
type input "*"
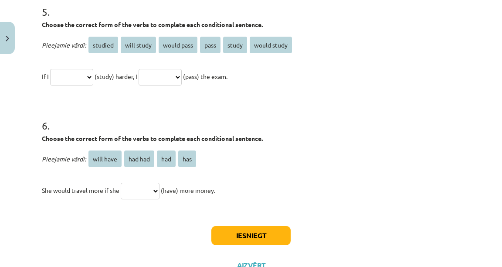
scroll to position [768, 0]
type input "**********"
click at [89, 86] on p "**********" at bounding box center [251, 76] width 418 height 21
click at [91, 75] on select "**********" at bounding box center [71, 77] width 43 height 17
click at [93, 85] on select "**********" at bounding box center [71, 77] width 43 height 17
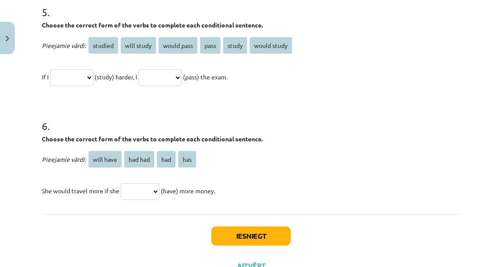
select select "*******"
click at [51, 69] on select "**********" at bounding box center [71, 77] width 43 height 17
click at [182, 77] on select "**********" at bounding box center [160, 77] width 43 height 17
select select "**********"
click at [152, 69] on select "**********" at bounding box center [160, 77] width 43 height 17
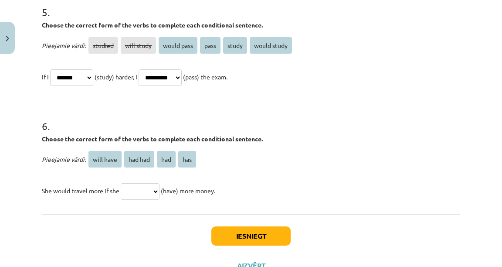
click at [136, 191] on select "********* ******* *** ***" at bounding box center [140, 191] width 39 height 17
click at [122, 183] on select "********* ******* *** ***" at bounding box center [140, 191] width 39 height 17
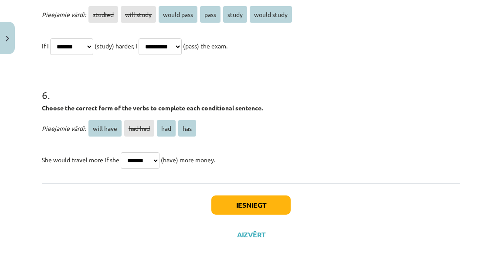
scroll to position [803, 0]
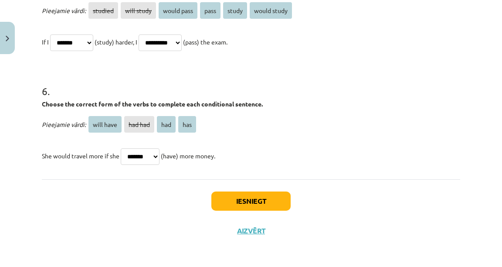
click at [154, 148] on select "********* ******* *** ***" at bounding box center [140, 156] width 39 height 17
select select "***"
click at [122, 148] on select "********* ******* *** ***" at bounding box center [140, 156] width 39 height 17
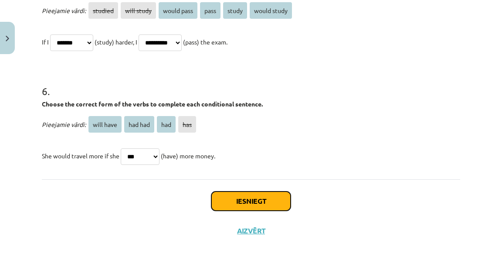
click at [258, 197] on button "Iesniegt" at bounding box center [250, 200] width 79 height 19
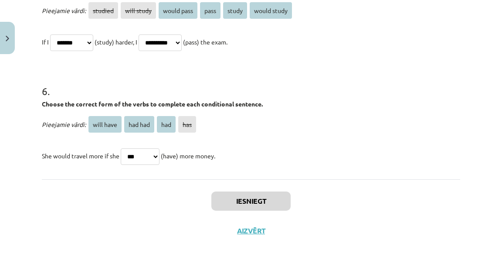
scroll to position [931, 0]
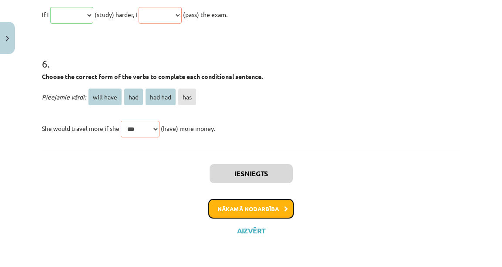
click at [258, 212] on button "Nākamā nodarbība" at bounding box center [250, 209] width 85 height 20
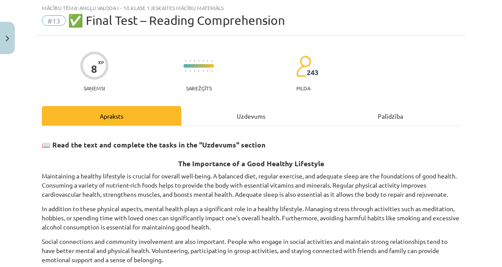
scroll to position [22, 0]
click at [248, 116] on div "Uzdevums" at bounding box center [250, 116] width 139 height 20
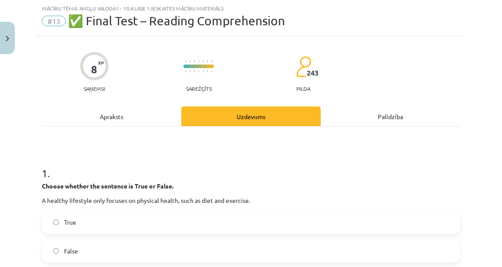
scroll to position [161, 0]
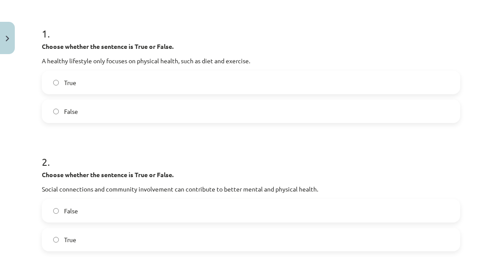
drag, startPoint x: 32, startPoint y: 25, endPoint x: 37, endPoint y: 18, distance: 8.5
click at [25, 10] on div "Mācību tēma: Angļu valoda i - 10.klase 1.ieskaites mācību materiāls #13 ✅ Final…" at bounding box center [251, 133] width 502 height 267
click at [81, 84] on label "True" at bounding box center [251, 82] width 417 height 22
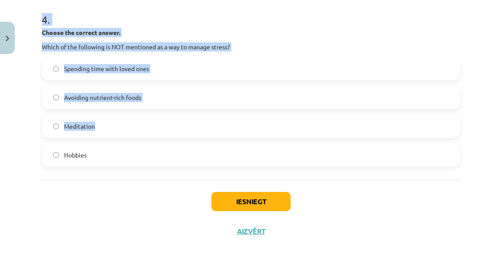
scroll to position [618, 0]
drag, startPoint x: 29, startPoint y: 56, endPoint x: 227, endPoint y: 163, distance: 224.9
click at [227, 163] on div "Mācību tēma: Angļu valoda i - 10.klase 1.ieskaites mācību materiāls #13 ✅ Final…" at bounding box center [251, 133] width 502 height 267
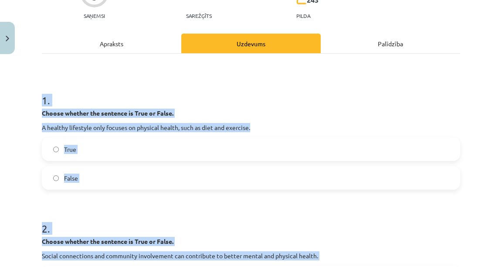
click at [129, 176] on label "False" at bounding box center [251, 178] width 417 height 22
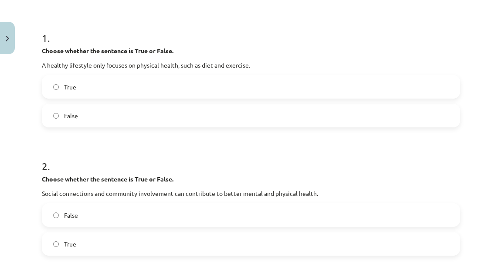
scroll to position [269, 0]
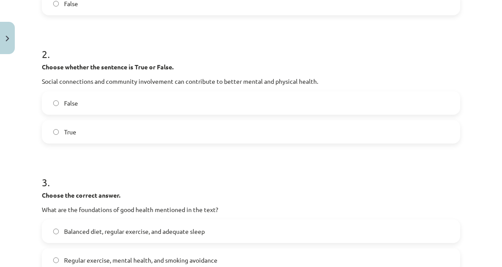
click at [81, 128] on label "True" at bounding box center [251, 132] width 417 height 22
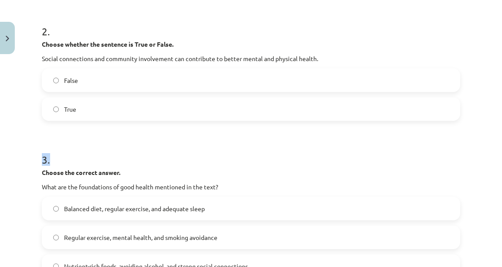
click at [85, 131] on form "1 . Choose whether the sentence is True or False. A healthy lifestyle only focu…" at bounding box center [251, 187] width 418 height 610
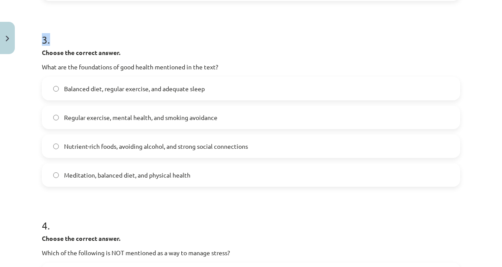
scroll to position [339, 0]
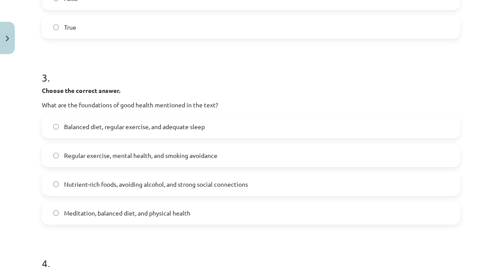
click at [97, 177] on label "Nutrient-rich foods, avoiding alcohol, and strong social connections" at bounding box center [251, 184] width 417 height 22
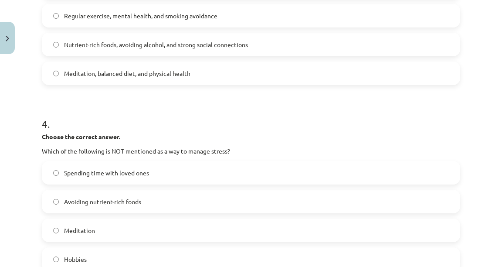
click at [98, 178] on label "Spending time with loved ones" at bounding box center [251, 173] width 417 height 22
drag, startPoint x: 97, startPoint y: 188, endPoint x: 99, endPoint y: 197, distance: 8.8
click at [97, 193] on div "Spending time with loved ones Avoiding nutrient-rich foods Meditation Hobbies" at bounding box center [251, 216] width 418 height 110
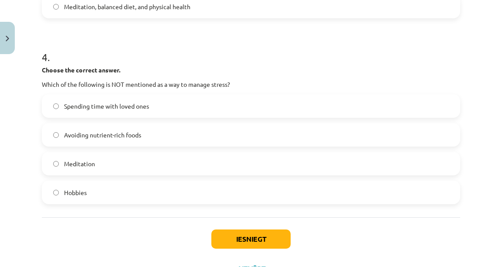
scroll to position [583, 0]
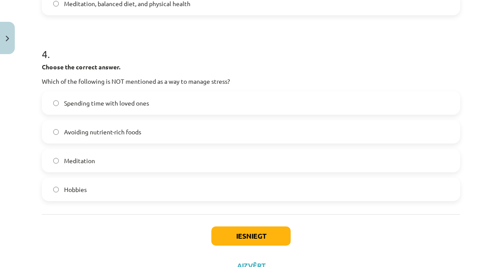
click at [95, 141] on label "Avoiding nutrient-rich foods" at bounding box center [251, 132] width 417 height 22
click at [224, 231] on button "Iesniegt" at bounding box center [250, 235] width 79 height 19
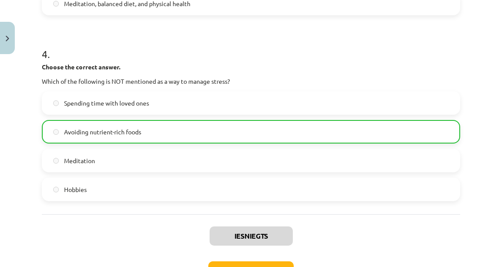
scroll to position [645, 0]
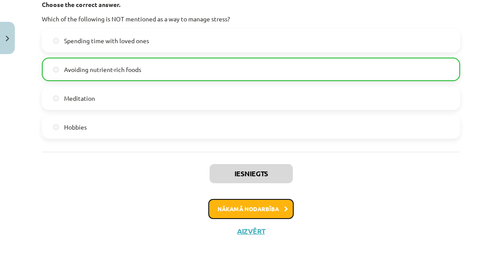
click at [241, 207] on button "Nākamā nodarbība" at bounding box center [250, 209] width 85 height 20
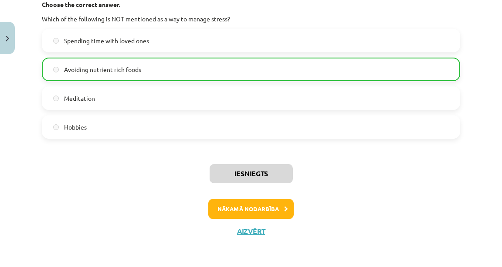
scroll to position [0, 0]
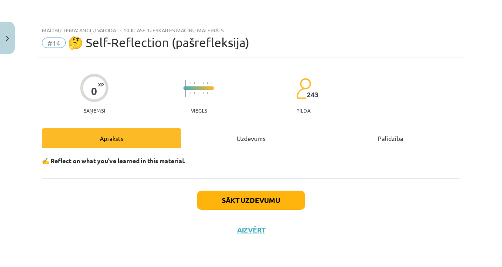
click at [242, 137] on div "Uzdevums" at bounding box center [250, 138] width 139 height 20
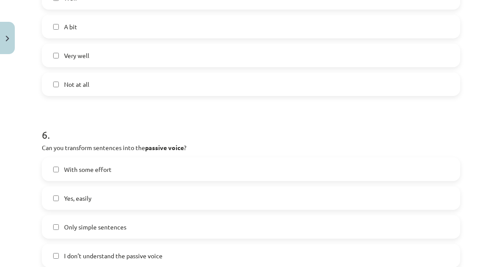
scroll to position [989, 0]
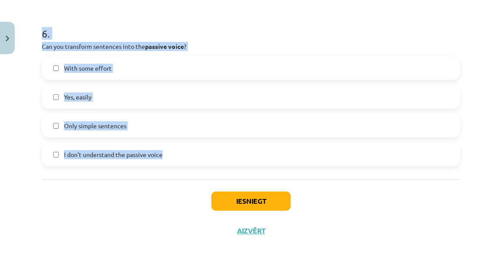
drag, startPoint x: 58, startPoint y: 51, endPoint x: 191, endPoint y: 159, distance: 171.1
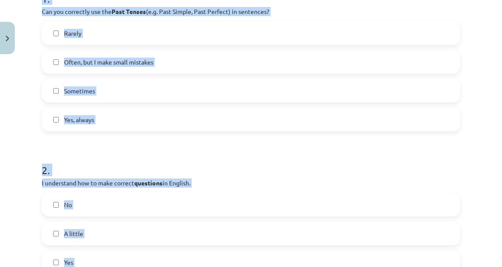
scroll to position [139, 0]
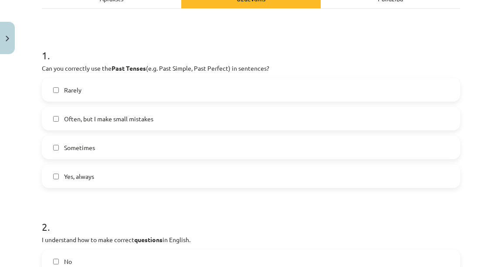
click at [101, 117] on span "Often, but I make small mistakes" at bounding box center [108, 118] width 89 height 9
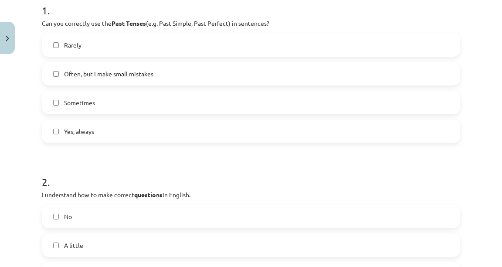
scroll to position [174, 0]
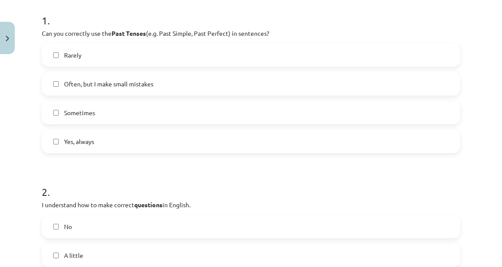
click at [105, 112] on label "Sometimes" at bounding box center [251, 113] width 417 height 22
click at [102, 74] on label "Often, but I make small mistakes" at bounding box center [251, 84] width 417 height 22
click at [104, 105] on label "Sometimes" at bounding box center [251, 113] width 417 height 22
click at [109, 83] on span "Often, but I make small mistakes" at bounding box center [108, 83] width 89 height 9
click at [118, 132] on label "Yes, always" at bounding box center [251, 141] width 417 height 22
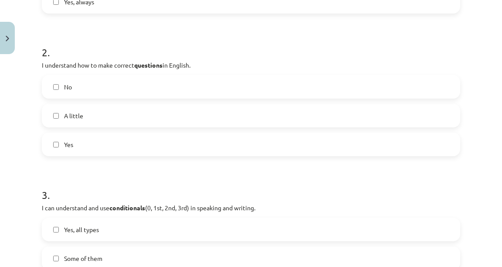
scroll to position [314, 0]
click at [156, 116] on label "A little" at bounding box center [251, 116] width 417 height 22
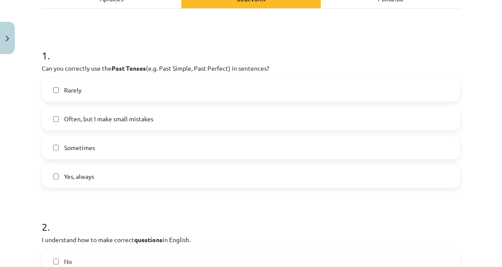
scroll to position [244, 0]
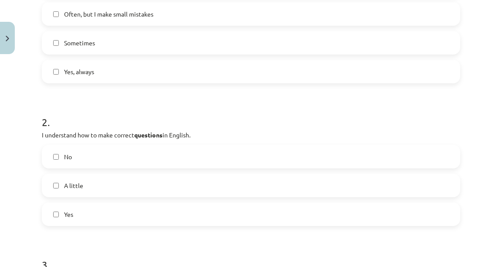
click at [97, 157] on label "No" at bounding box center [251, 157] width 417 height 22
click at [101, 212] on label "Yes" at bounding box center [251, 214] width 417 height 22
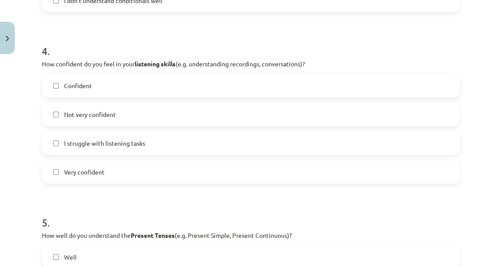
scroll to position [628, 0]
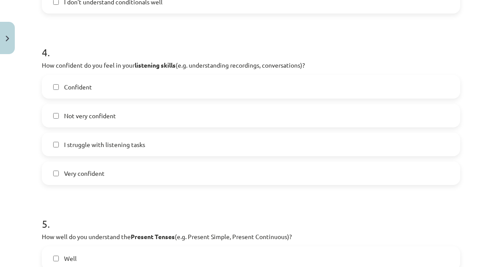
drag, startPoint x: 124, startPoint y: 170, endPoint x: 114, endPoint y: 148, distance: 24.2
click at [123, 169] on label "Very confident" at bounding box center [251, 173] width 417 height 22
drag, startPoint x: 112, startPoint y: 138, endPoint x: 109, endPoint y: 112, distance: 25.4
click at [112, 135] on label "I struggle with listening tasks" at bounding box center [251, 144] width 417 height 22
drag, startPoint x: 110, startPoint y: 105, endPoint x: 113, endPoint y: 95, distance: 10.9
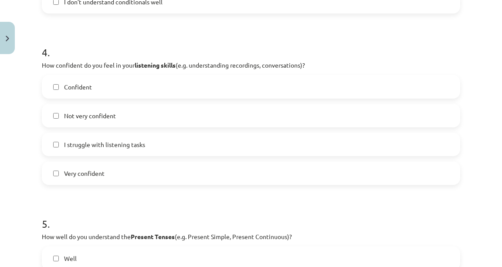
click at [110, 105] on label "Not very confident" at bounding box center [251, 116] width 417 height 22
click at [115, 92] on label "Confident" at bounding box center [251, 87] width 417 height 22
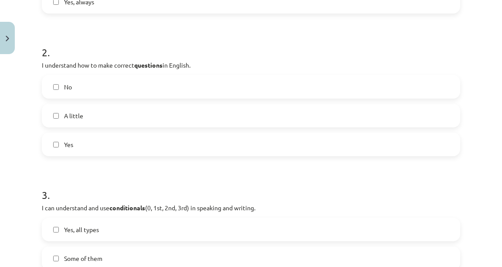
scroll to position [314, 0]
click at [100, 112] on label "A little" at bounding box center [251, 116] width 417 height 22
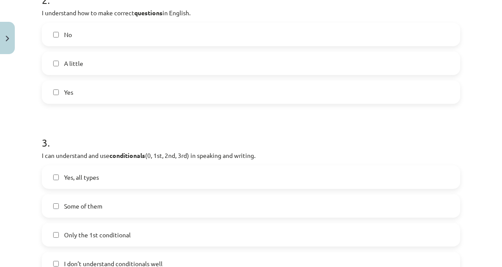
scroll to position [453, 0]
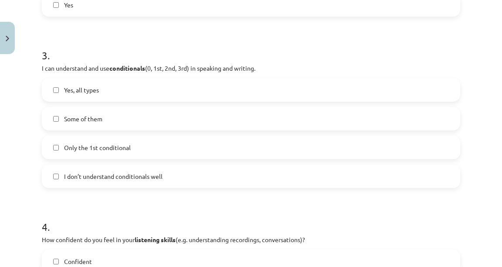
click at [112, 133] on div "Yes, all types Some of them Only the 1st conditional I don’t understand conditi…" at bounding box center [251, 133] width 418 height 110
click at [114, 139] on label "Only the 1st conditional" at bounding box center [251, 147] width 417 height 22
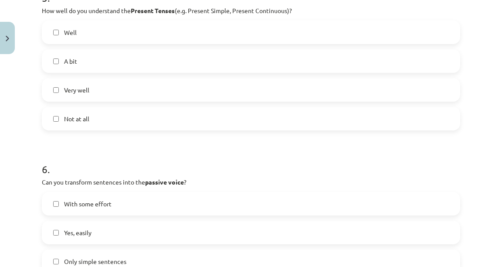
scroll to position [941, 0]
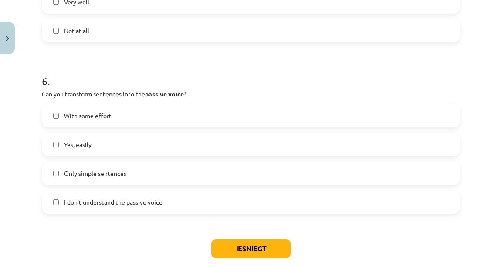
click at [112, 172] on span "Only simple sentences" at bounding box center [95, 173] width 62 height 9
click at [119, 154] on label "Yes, easily" at bounding box center [251, 144] width 417 height 22
click at [223, 241] on button "Iesniegt" at bounding box center [250, 248] width 79 height 19
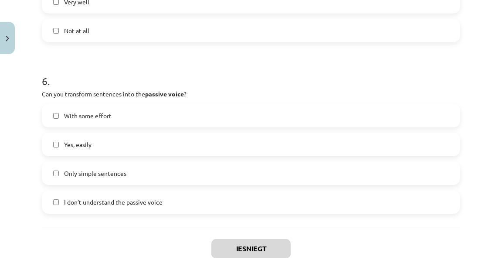
scroll to position [749, 0]
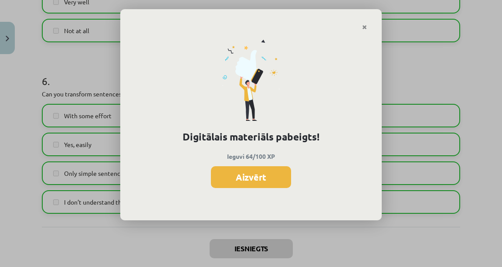
click at [243, 181] on button "Aizvērt" at bounding box center [251, 177] width 80 height 22
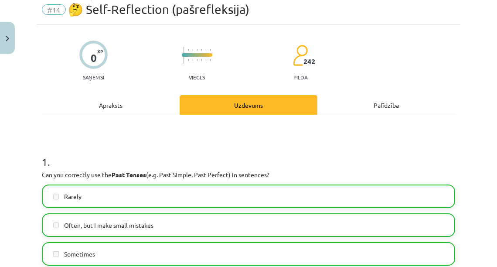
scroll to position [0, 0]
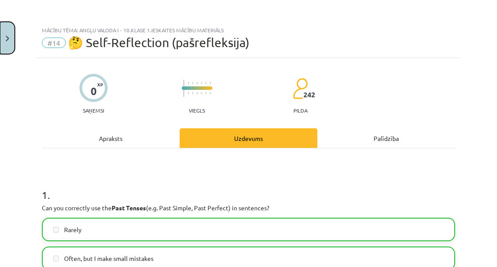
click at [0, 36] on button "Close" at bounding box center [7, 38] width 15 height 32
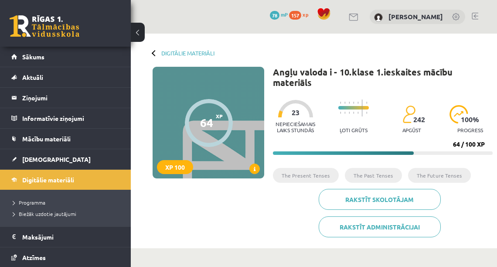
click at [153, 54] on div at bounding box center [155, 53] width 6 height 6
click at [170, 51] on link "Digitālie materiāli" at bounding box center [187, 53] width 53 height 7
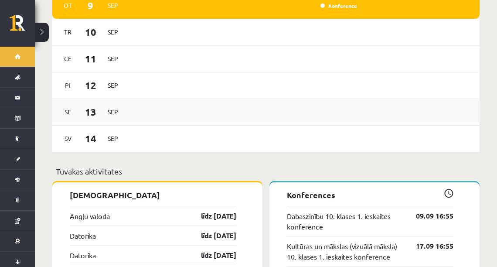
scroll to position [663, 0]
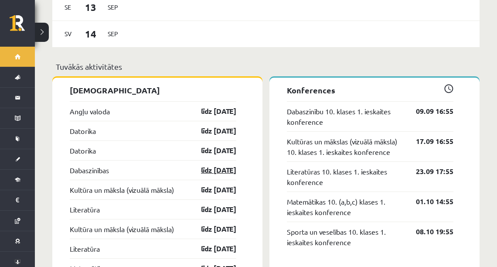
click at [208, 165] on link "līdz 15.09.25" at bounding box center [211, 170] width 51 height 10
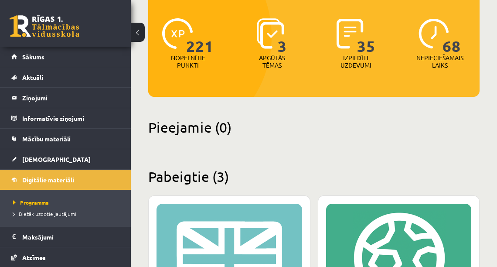
scroll to position [70, 0]
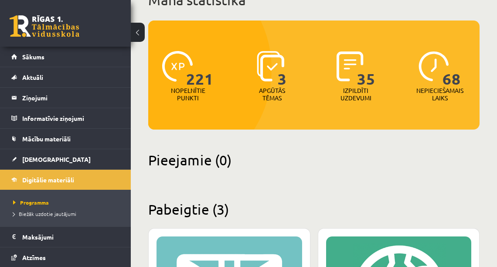
click at [184, 100] on p "Nopelnītie punkti" at bounding box center [188, 94] width 34 height 15
click at [278, 92] on p "Apgūtās tēmas" at bounding box center [272, 94] width 34 height 15
click at [266, 92] on p "Apgūtās tēmas" at bounding box center [272, 94] width 34 height 15
click at [353, 93] on p "Izpildīti uzdevumi" at bounding box center [356, 94] width 34 height 15
click at [359, 88] on p "Izpildīti uzdevumi" at bounding box center [356, 94] width 34 height 15
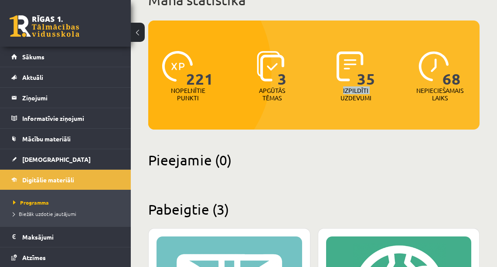
click at [358, 88] on p "Izpildīti uzdevumi" at bounding box center [356, 94] width 34 height 15
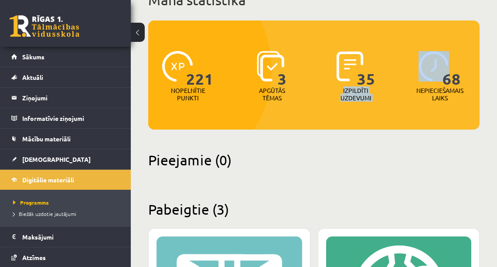
click at [358, 88] on p "Izpildīti uzdevumi" at bounding box center [356, 94] width 34 height 15
click at [391, 112] on div "221 Nopelnītie punkti 3 Apgūtās tēmas 35 Izpildīti uzdevumi 68 Nepieciešamais l…" at bounding box center [313, 74] width 331 height 109
click at [395, 114] on div "221 Nopelnītie punkti 3 Apgūtās tēmas 35 Izpildīti uzdevumi 68 Nepieciešamais l…" at bounding box center [313, 74] width 331 height 109
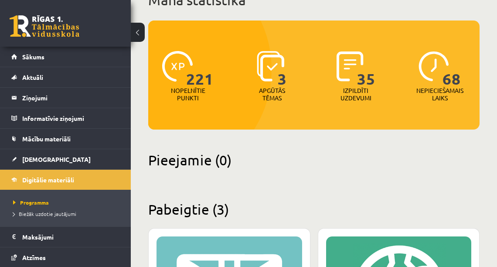
click at [406, 128] on div "221 Nopelnītie punkti 3 Apgūtās tēmas 35 Izpildīti uzdevumi 68 Nepieciešamais l…" at bounding box center [313, 74] width 331 height 109
click at [136, 30] on button at bounding box center [138, 32] width 14 height 19
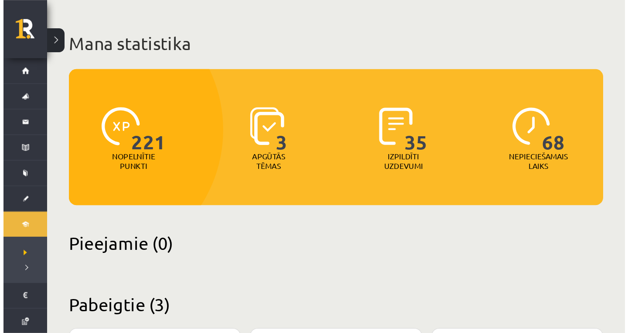
scroll to position [0, 0]
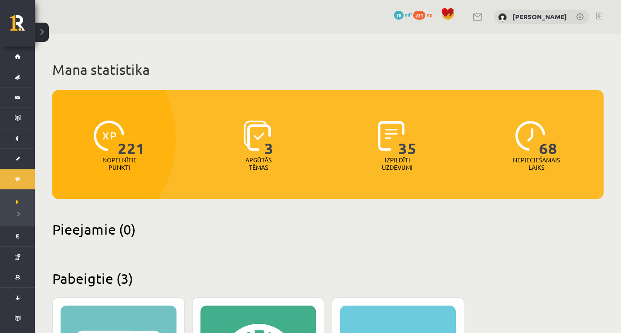
drag, startPoint x: 496, startPoint y: 0, endPoint x: 334, endPoint y: 41, distance: 166.4
click at [334, 41] on div "Mana statistika 221 Nopelnītie punkti 3 Apgūtās tēmas 35 Izpildīti uzdevumi 68 …" at bounding box center [328, 315] width 586 height 563
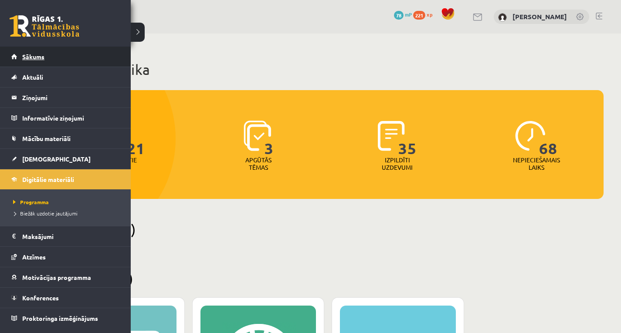
click at [18, 54] on link "Sākums" at bounding box center [65, 57] width 109 height 20
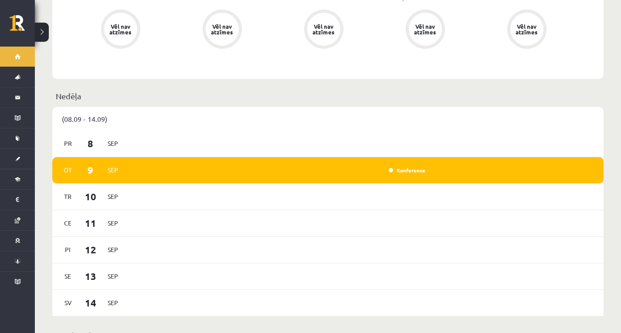
scroll to position [349, 0]
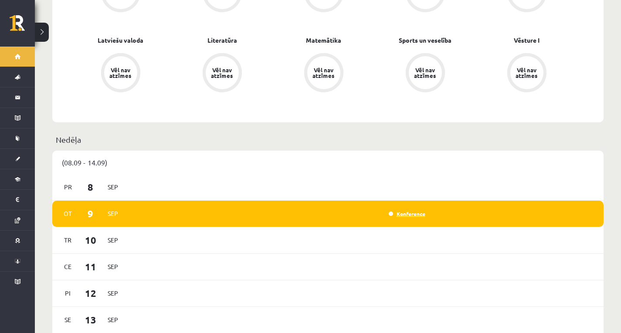
click at [415, 211] on link "Konference" at bounding box center [407, 214] width 37 height 7
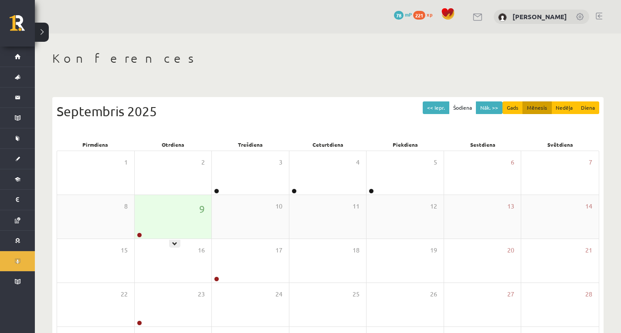
click at [136, 231] on div "9" at bounding box center [173, 217] width 77 height 44
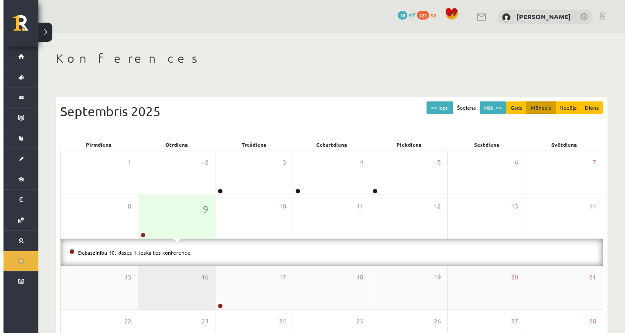
scroll to position [110, 0]
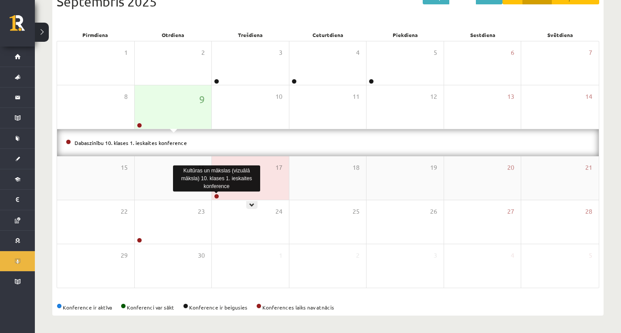
click at [217, 194] on link at bounding box center [216, 196] width 5 height 5
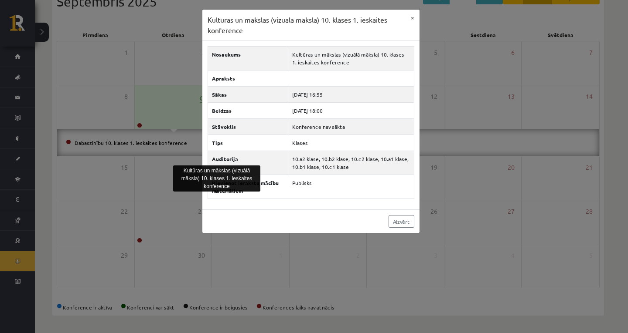
drag, startPoint x: 147, startPoint y: 241, endPoint x: 140, endPoint y: 241, distance: 7.0
click at [147, 241] on div "Kultūras un mākslas (vizuālā māksla) 10. klases 1. ieskaites konference × Nosau…" at bounding box center [314, 166] width 628 height 333
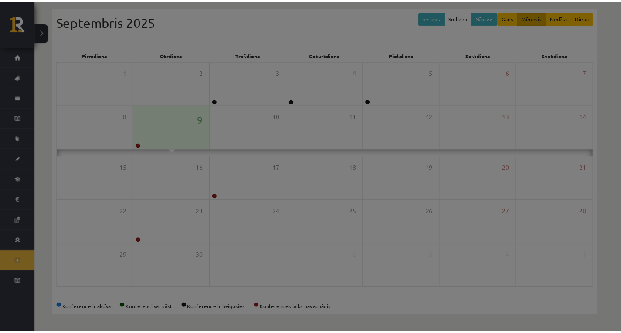
scroll to position [83, 0]
